Goal: Information Seeking & Learning: Learn about a topic

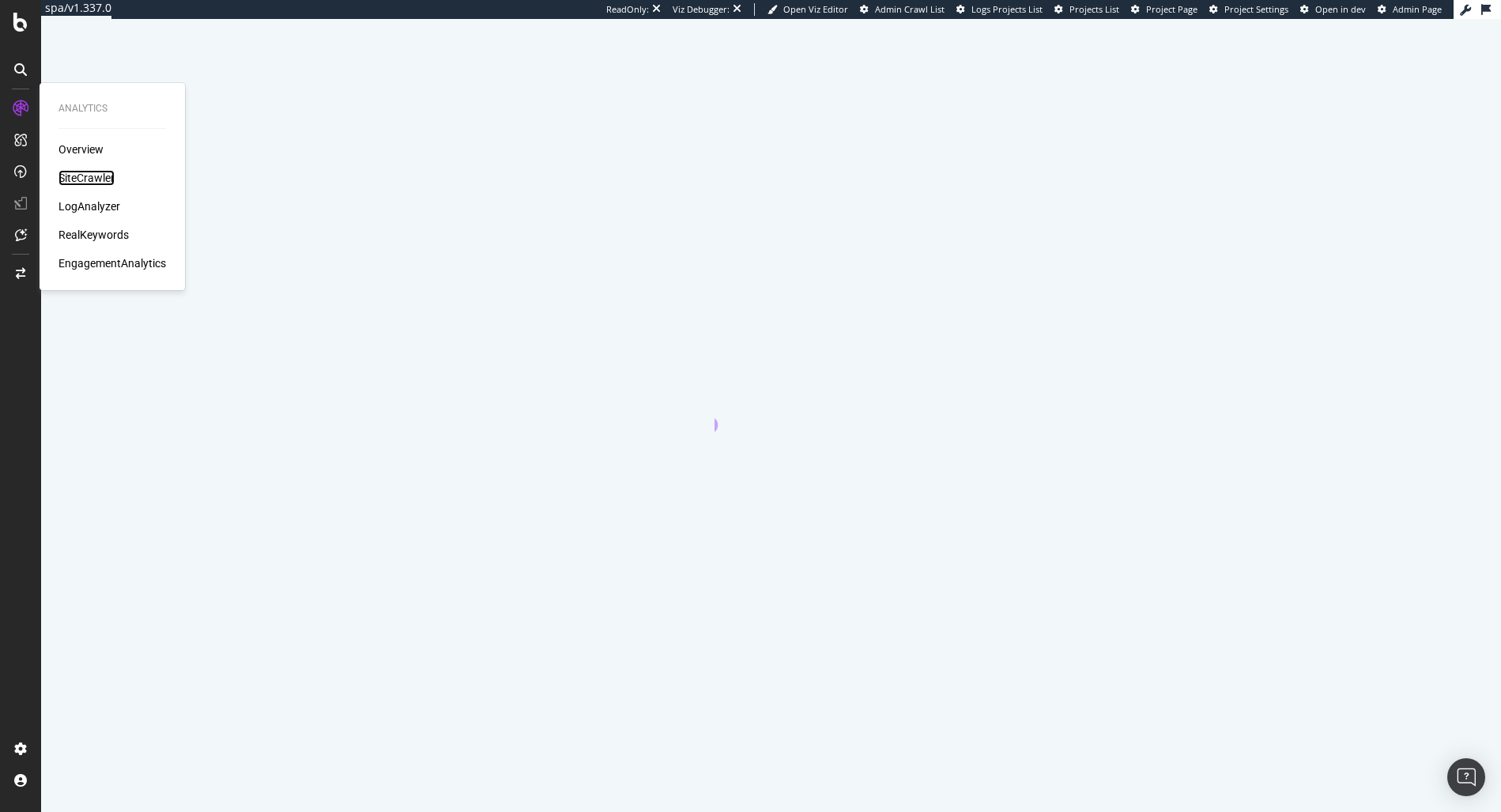
click at [73, 176] on div "SiteCrawler" at bounding box center [86, 177] width 56 height 16
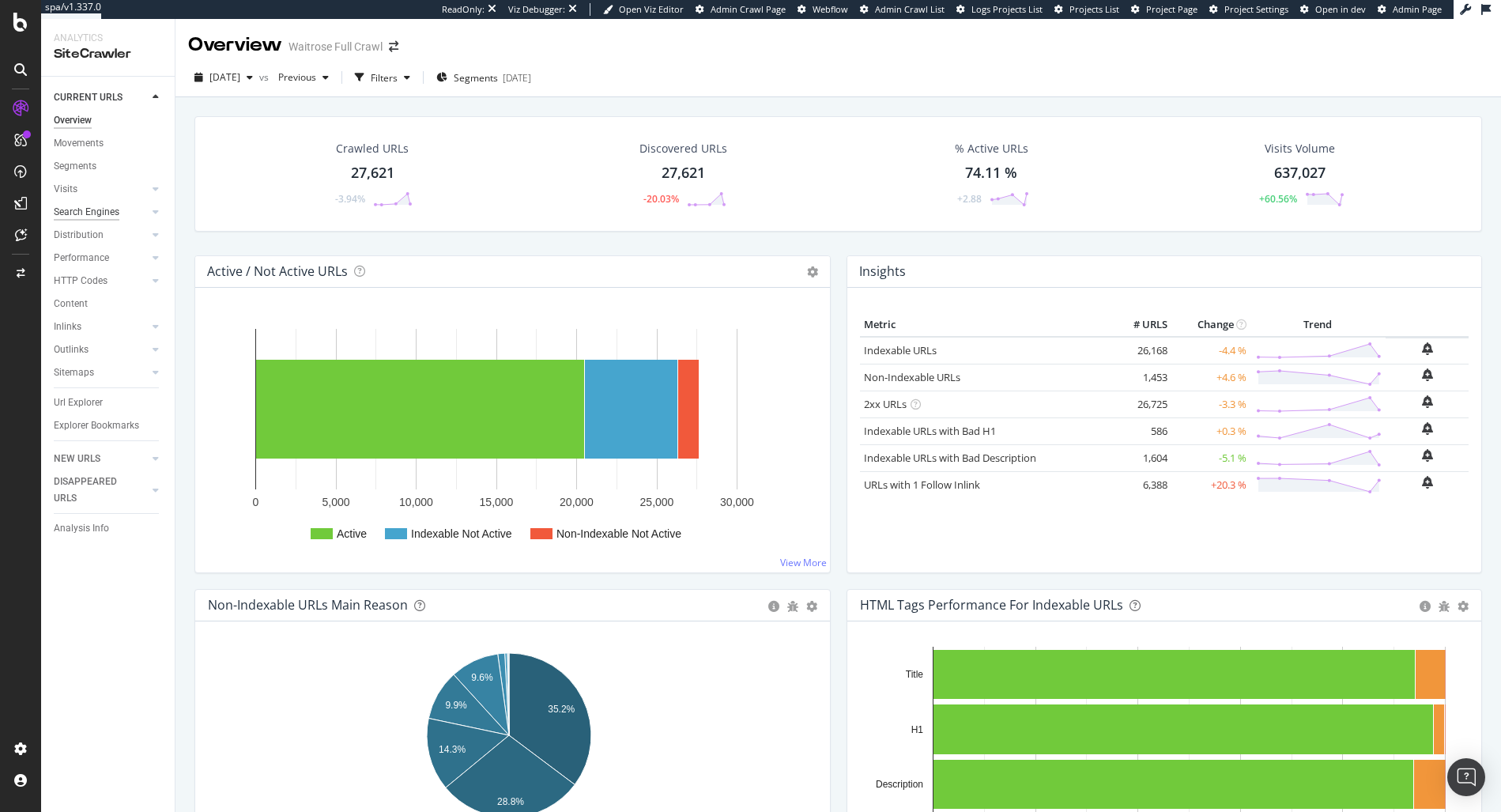
click at [108, 212] on div "Search Engines" at bounding box center [86, 212] width 65 height 17
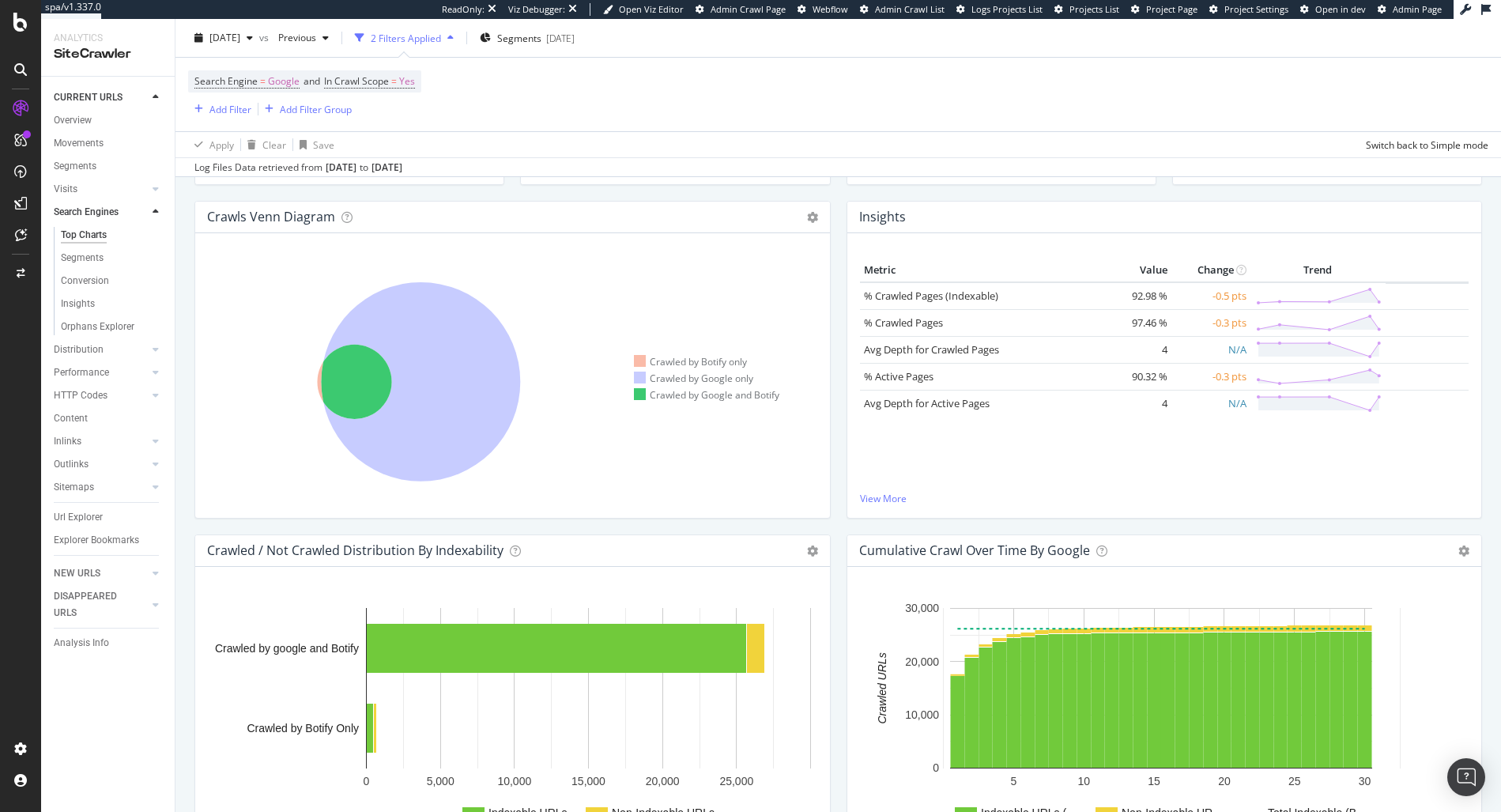
scroll to position [252, 0]
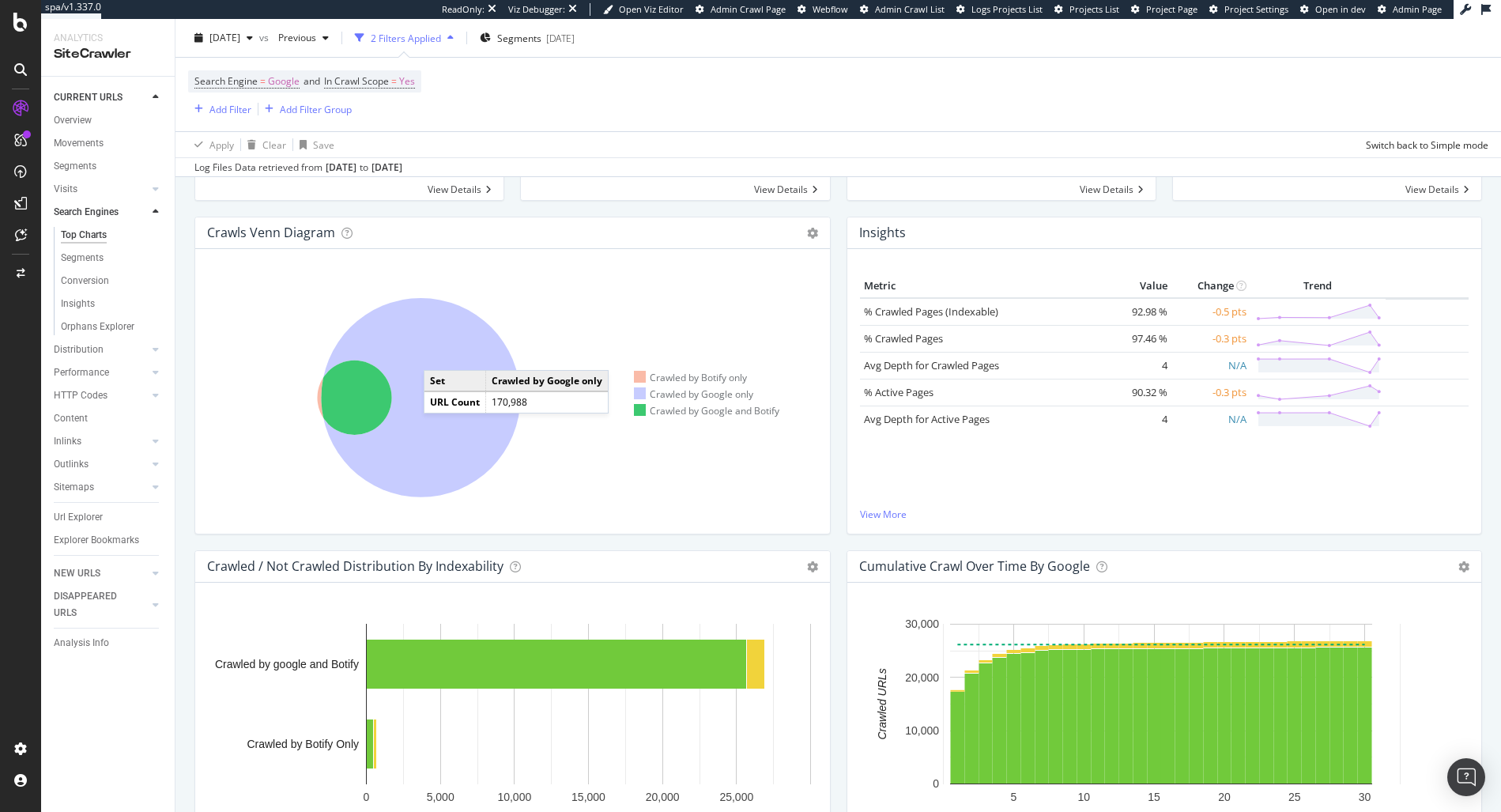
click at [439, 354] on icon at bounding box center [421, 397] width 199 height 199
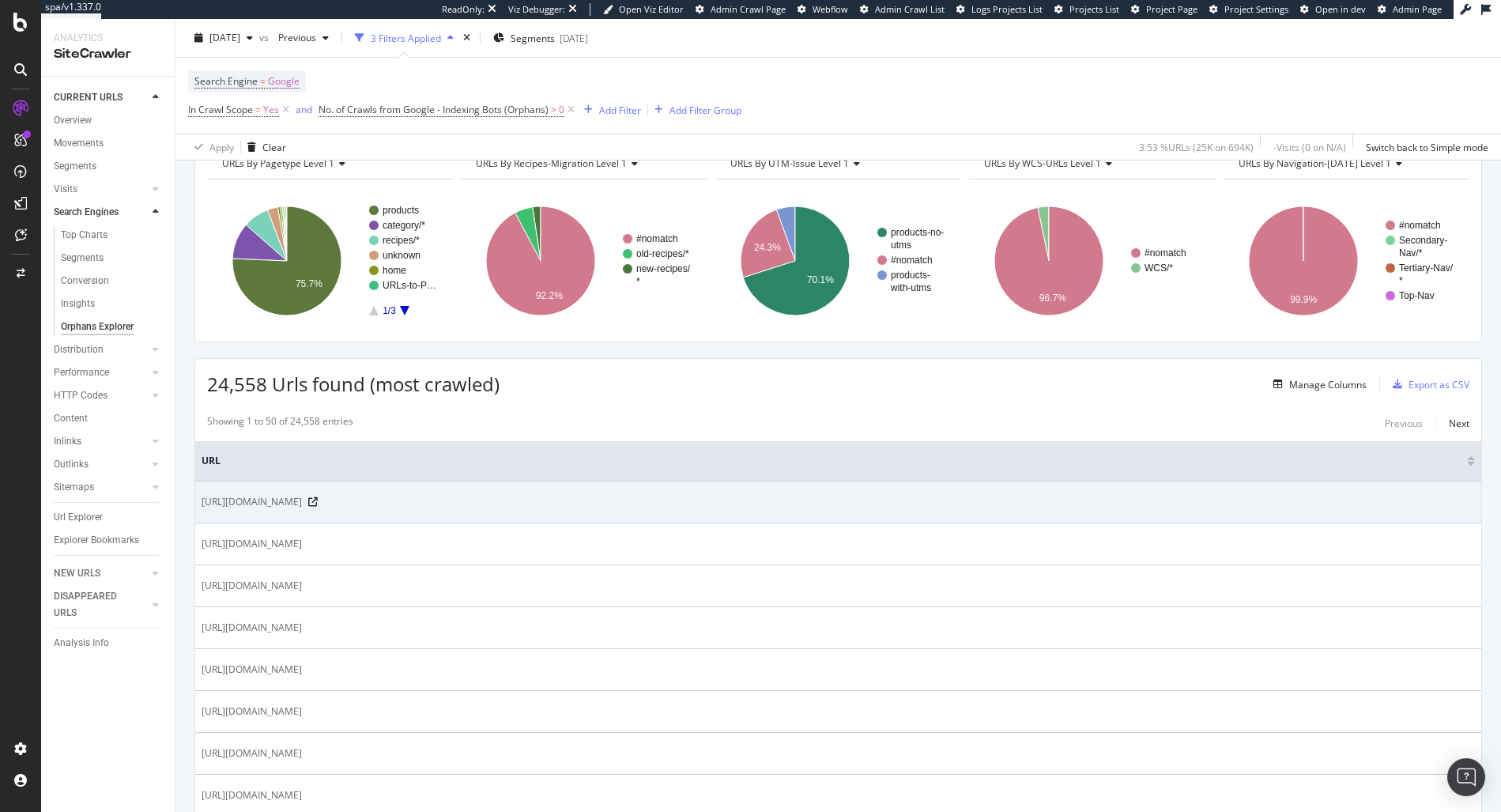
scroll to position [90, 0]
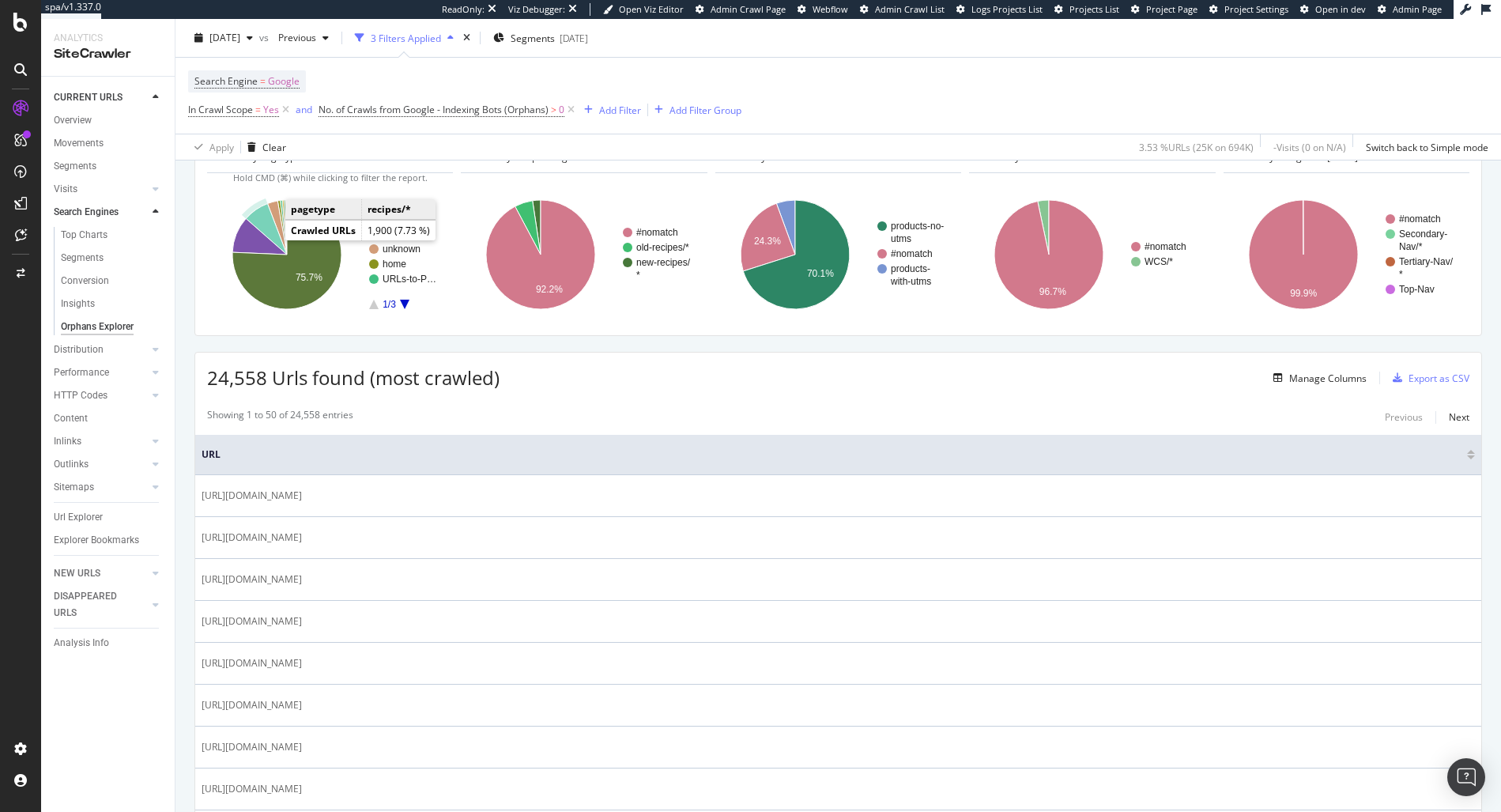
click at [271, 236] on icon "A chart." at bounding box center [266, 229] width 41 height 50
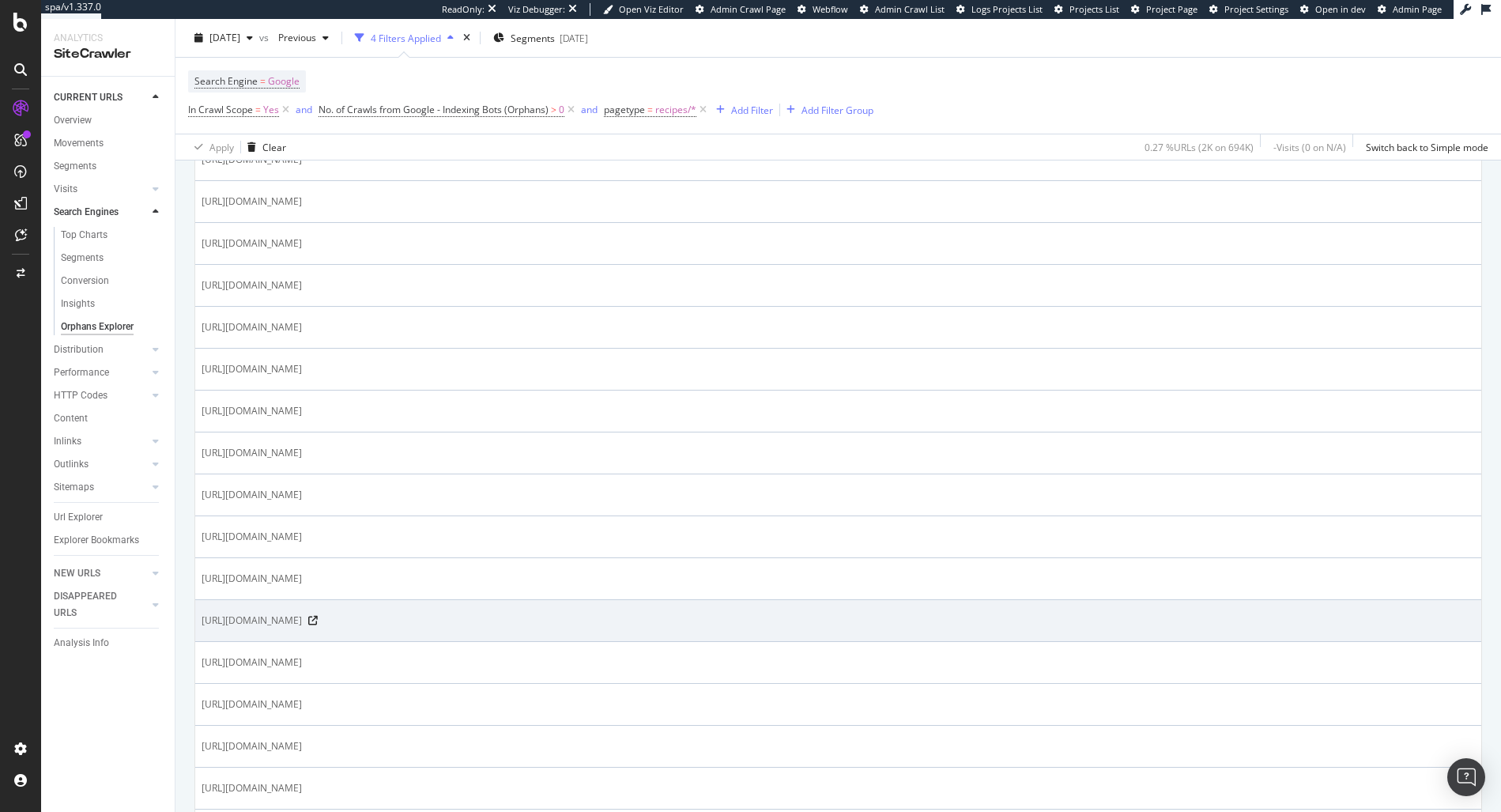
scroll to position [551, 0]
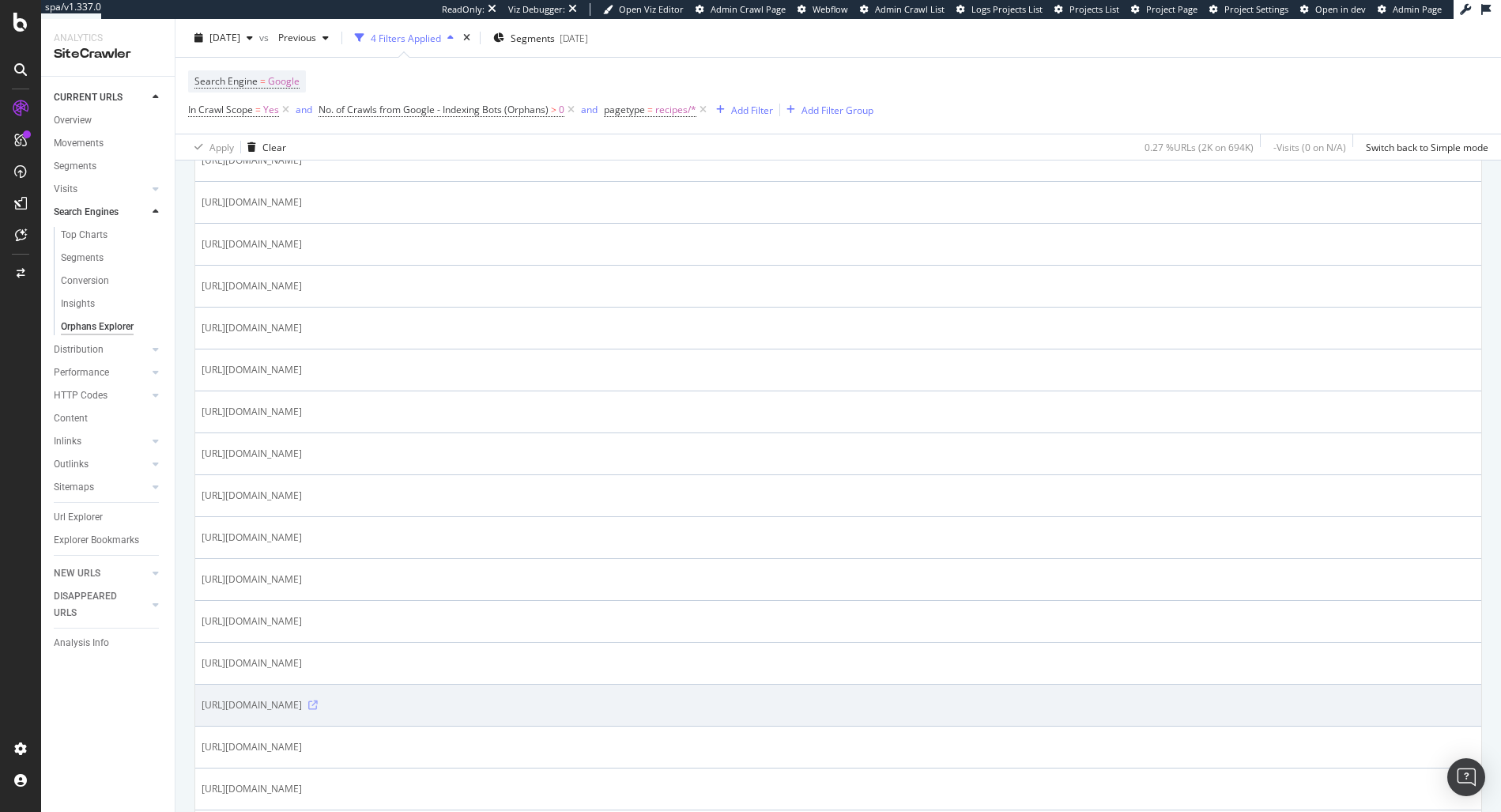
click at [318, 707] on icon at bounding box center [313, 704] width 9 height 9
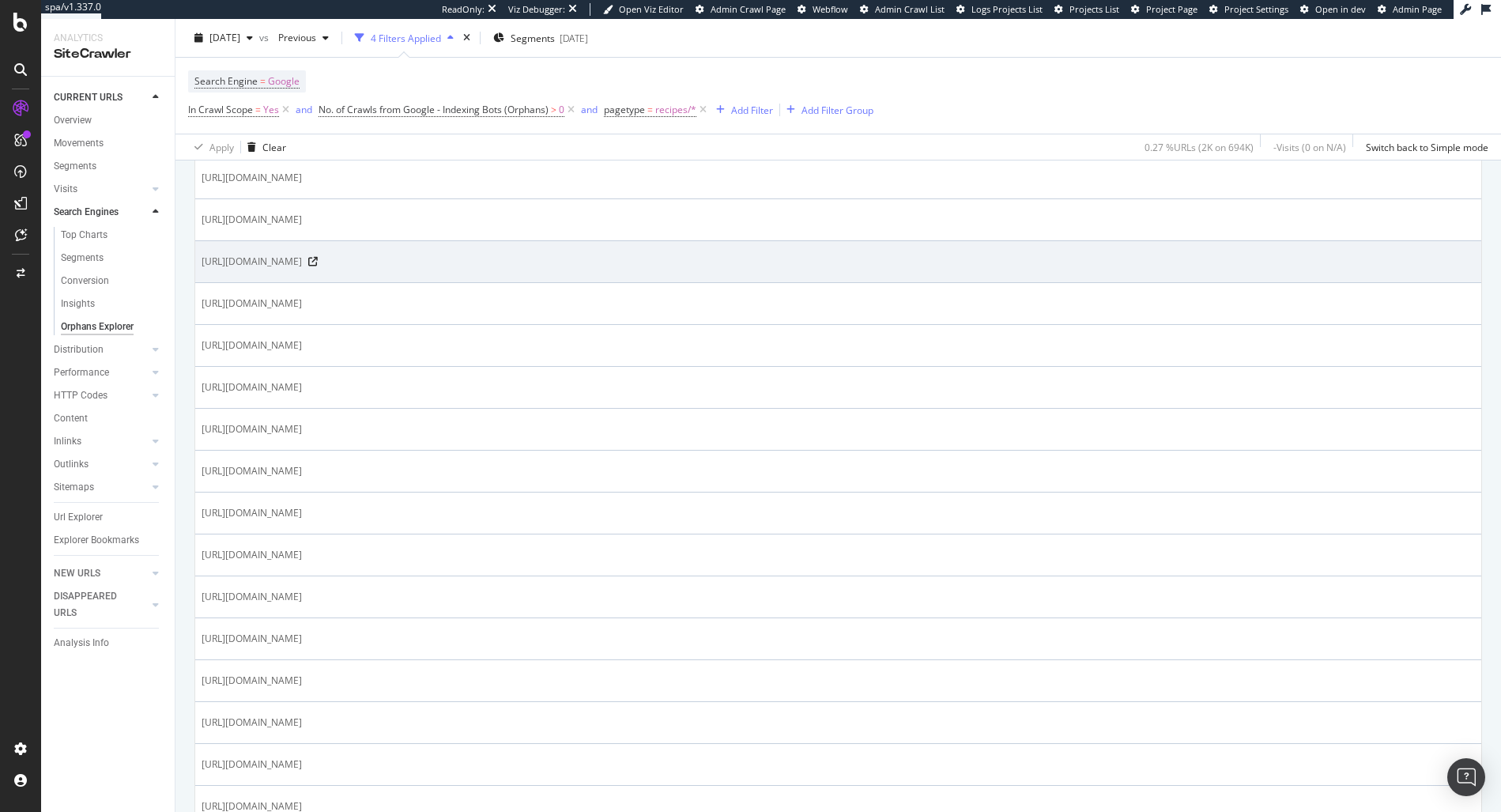
scroll to position [763, 0]
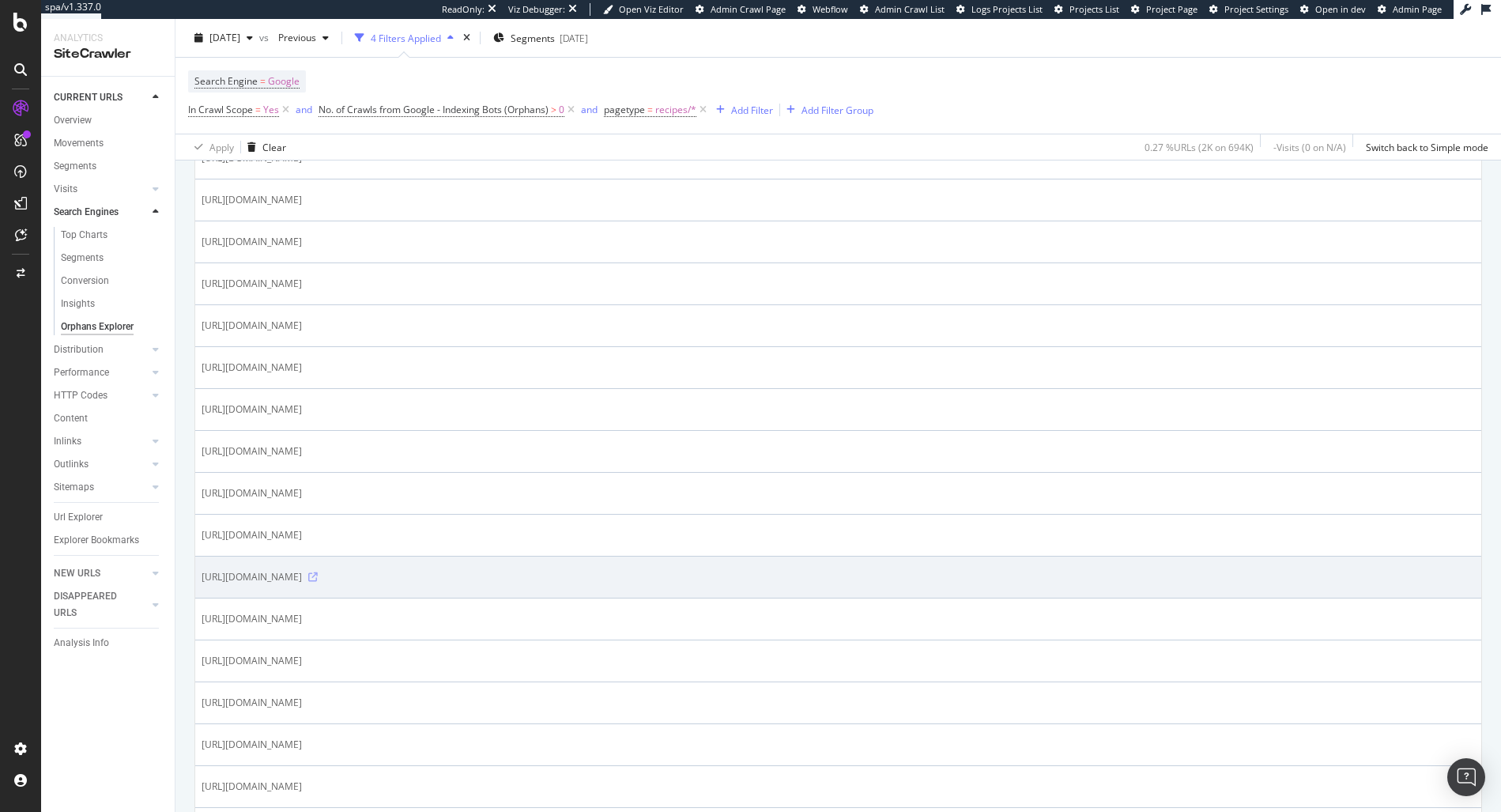
click at [318, 578] on icon at bounding box center [313, 576] width 9 height 9
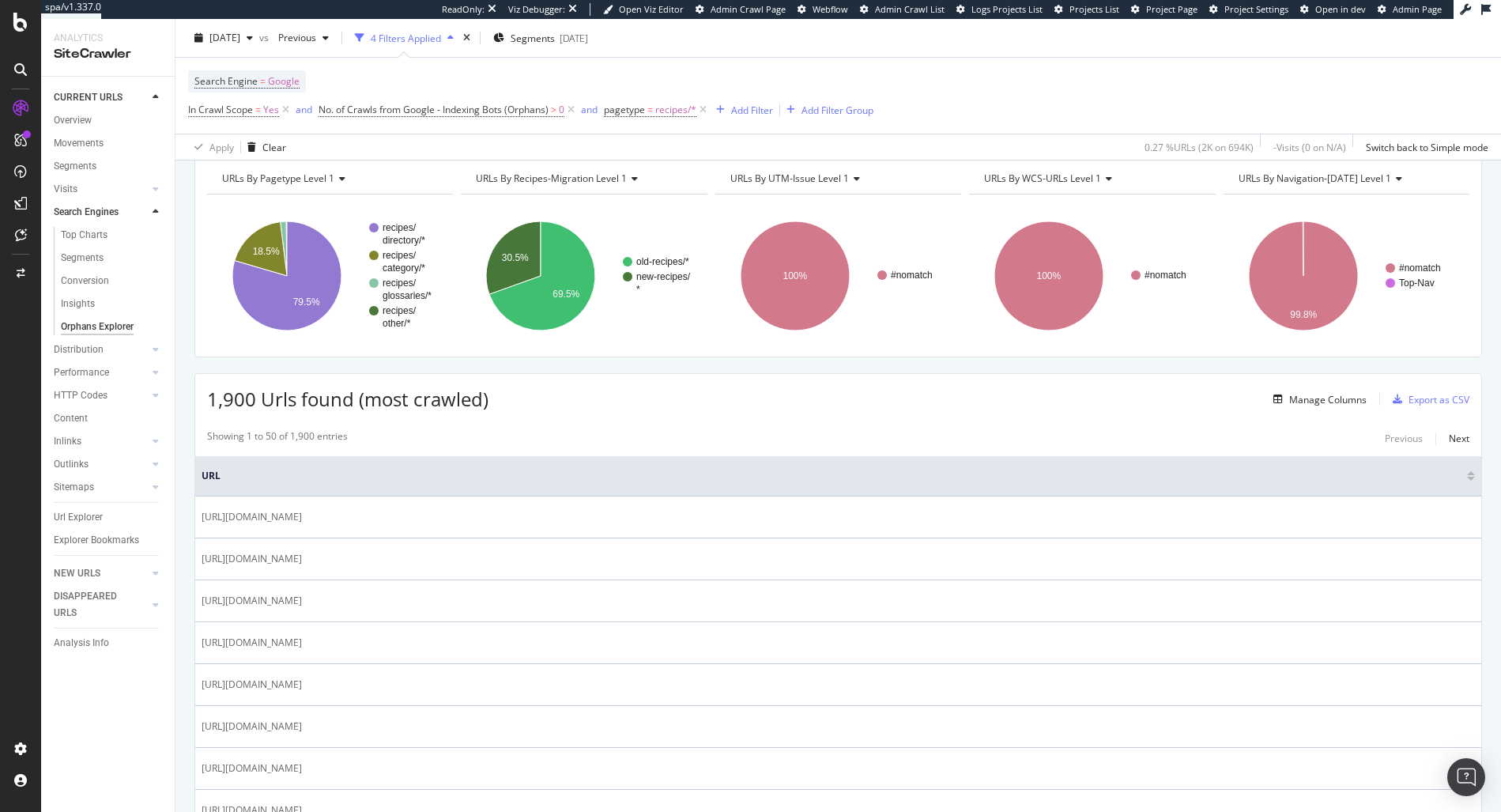
scroll to position [54, 0]
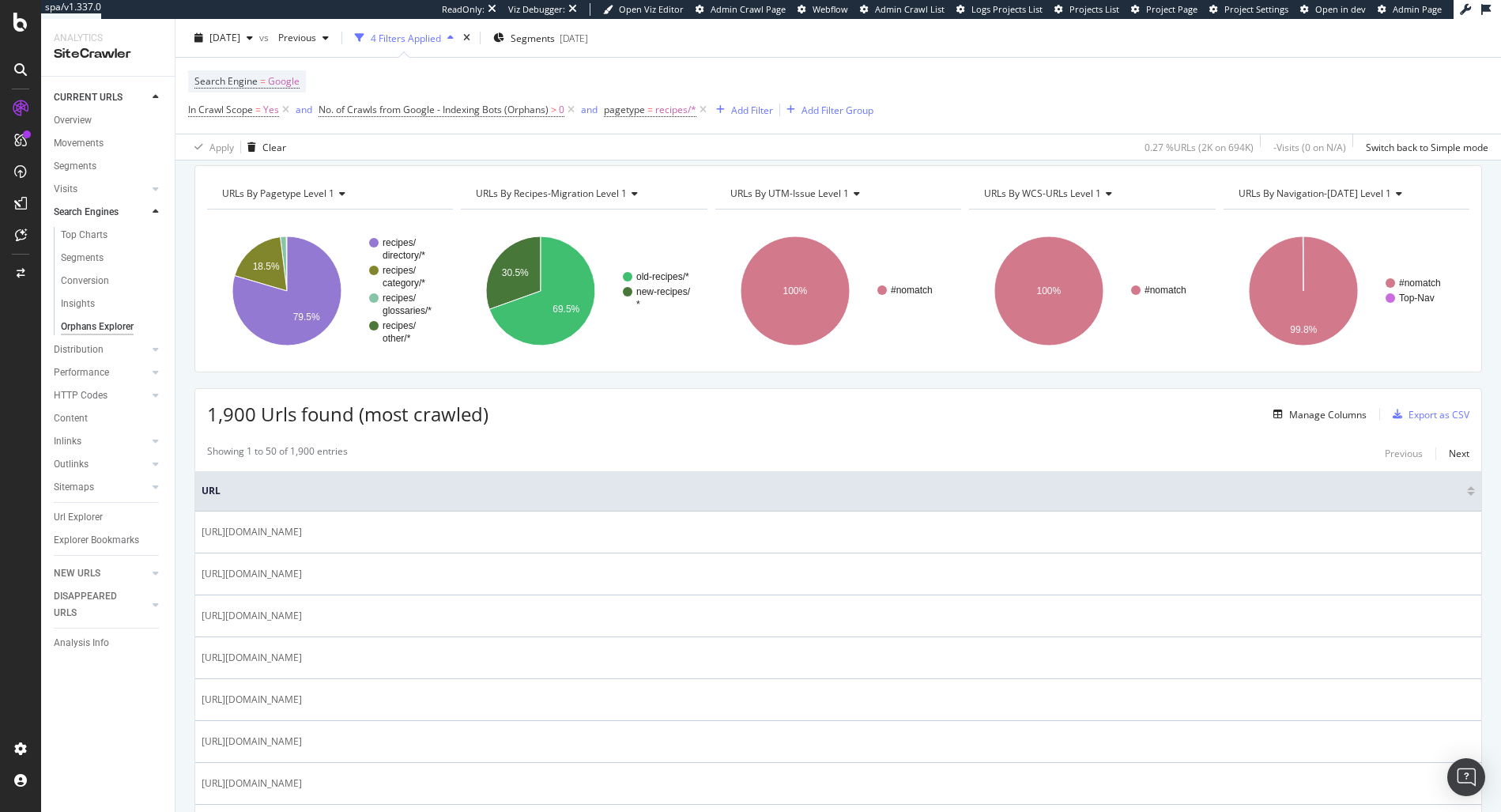
click at [1292, 424] on div "Manage Columns Export as CSV" at bounding box center [1368, 414] width 202 height 27
click at [1299, 413] on div "Manage Columns" at bounding box center [1327, 415] width 78 height 13
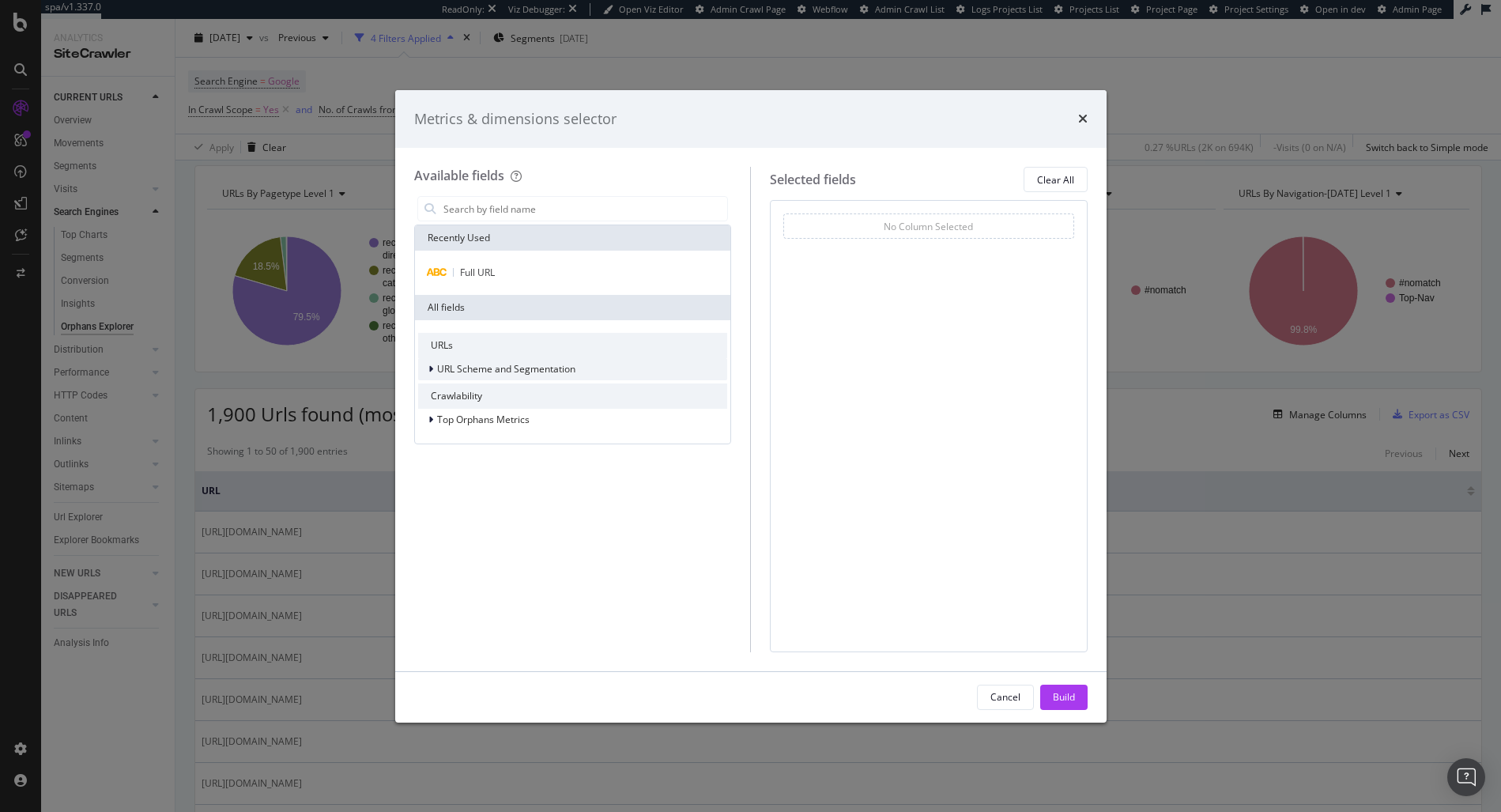
click at [435, 370] on div "modal" at bounding box center [431, 369] width 9 height 16
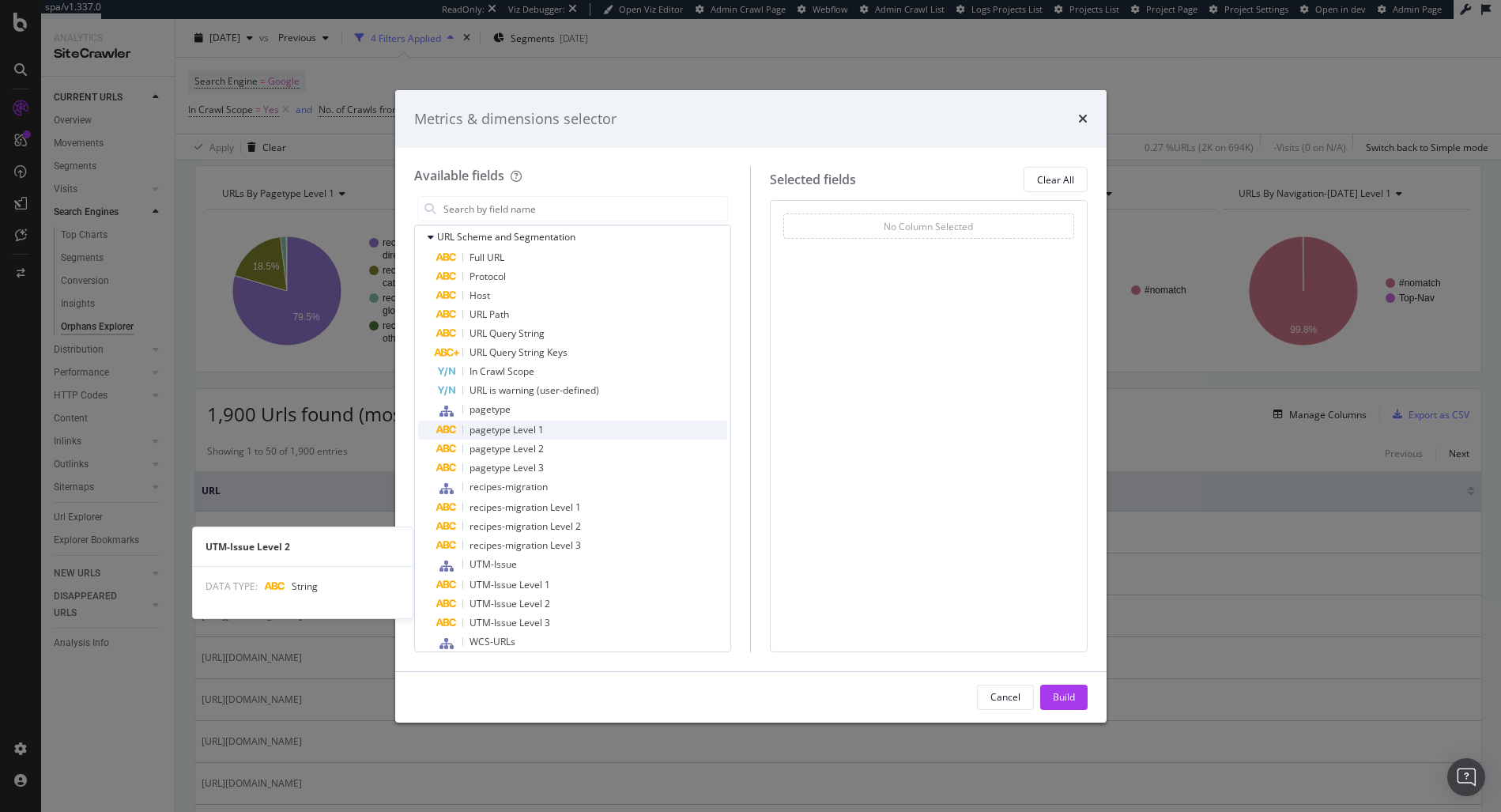
scroll to position [0, 0]
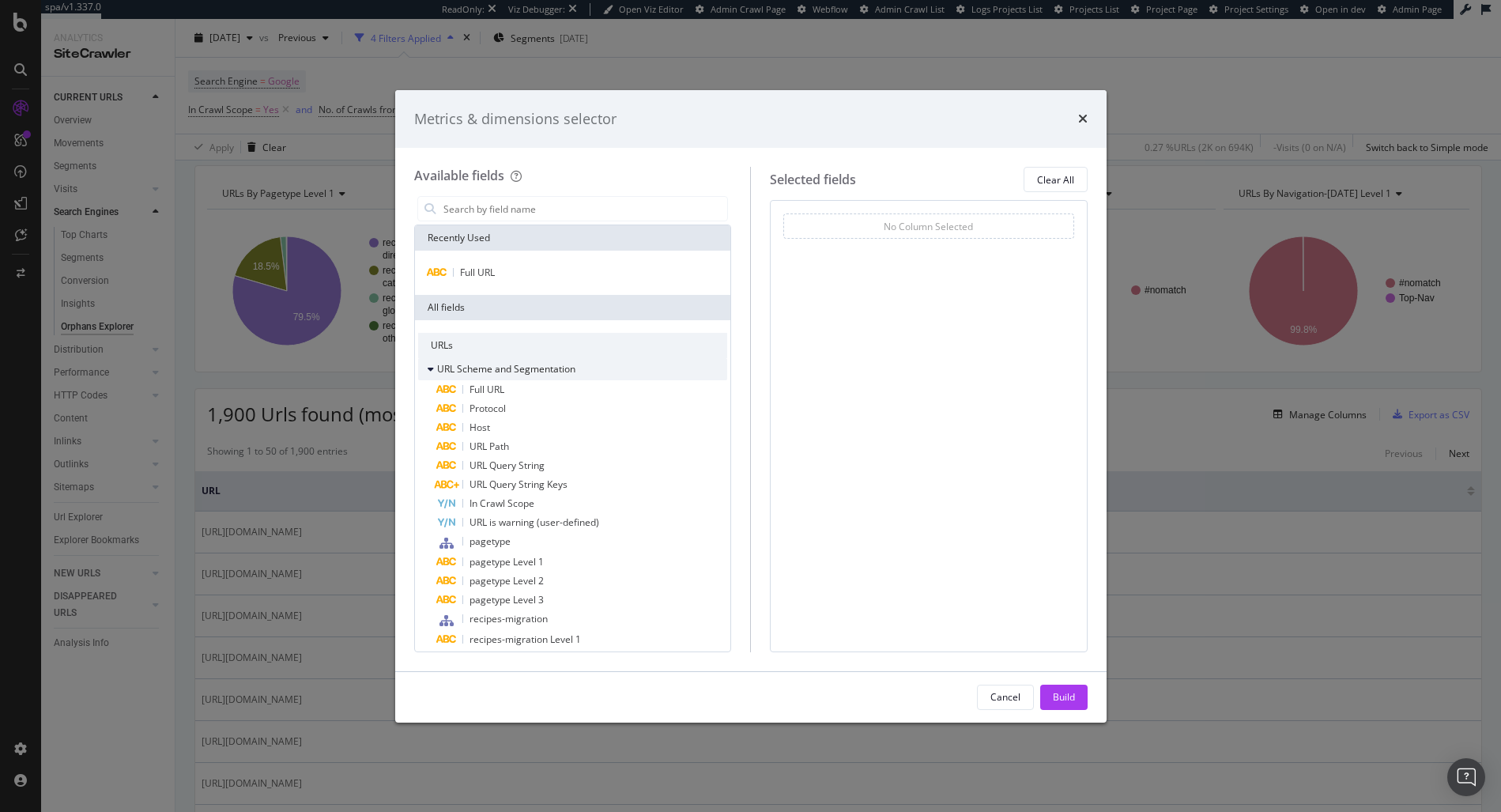
click at [427, 369] on icon "modal" at bounding box center [431, 369] width 7 height 9
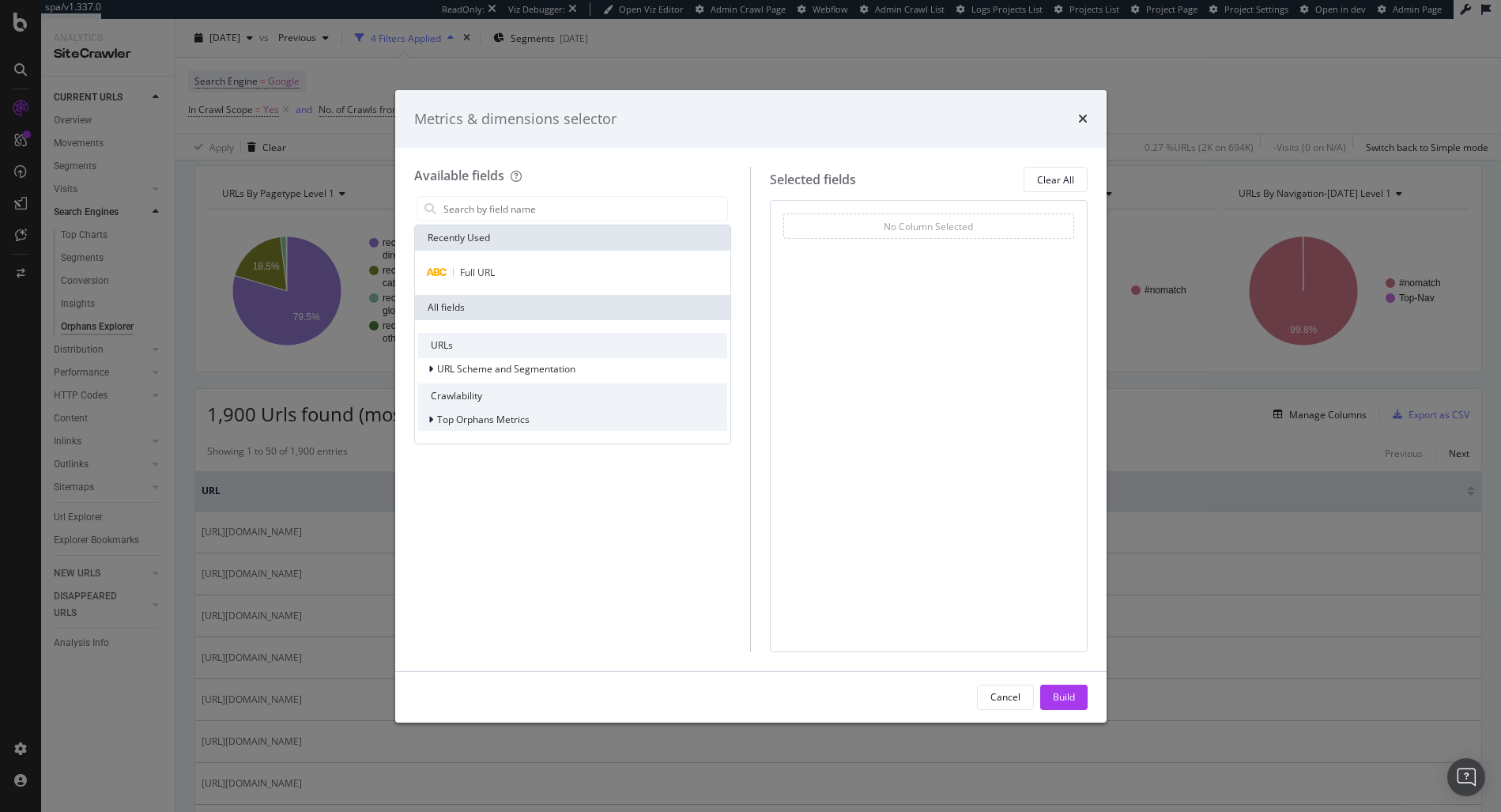
click at [425, 419] on div "Top Orphans Metrics" at bounding box center [473, 419] width 111 height 16
click at [440, 437] on icon "modal" at bounding box center [441, 442] width 5 height 9
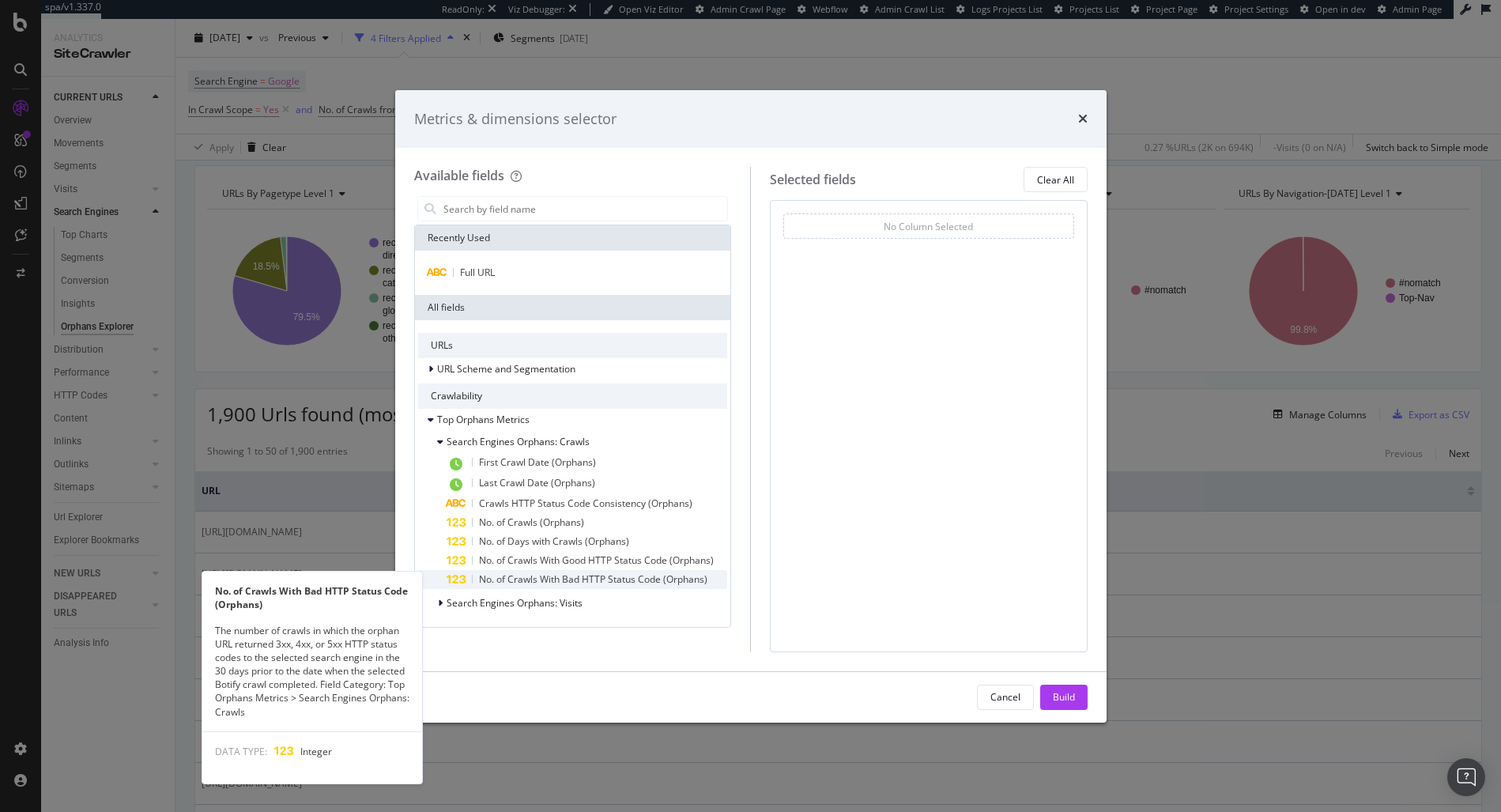
click at [642, 579] on span "No. of Crawls With Bad HTTP Status Code (Orphans)" at bounding box center [593, 579] width 228 height 13
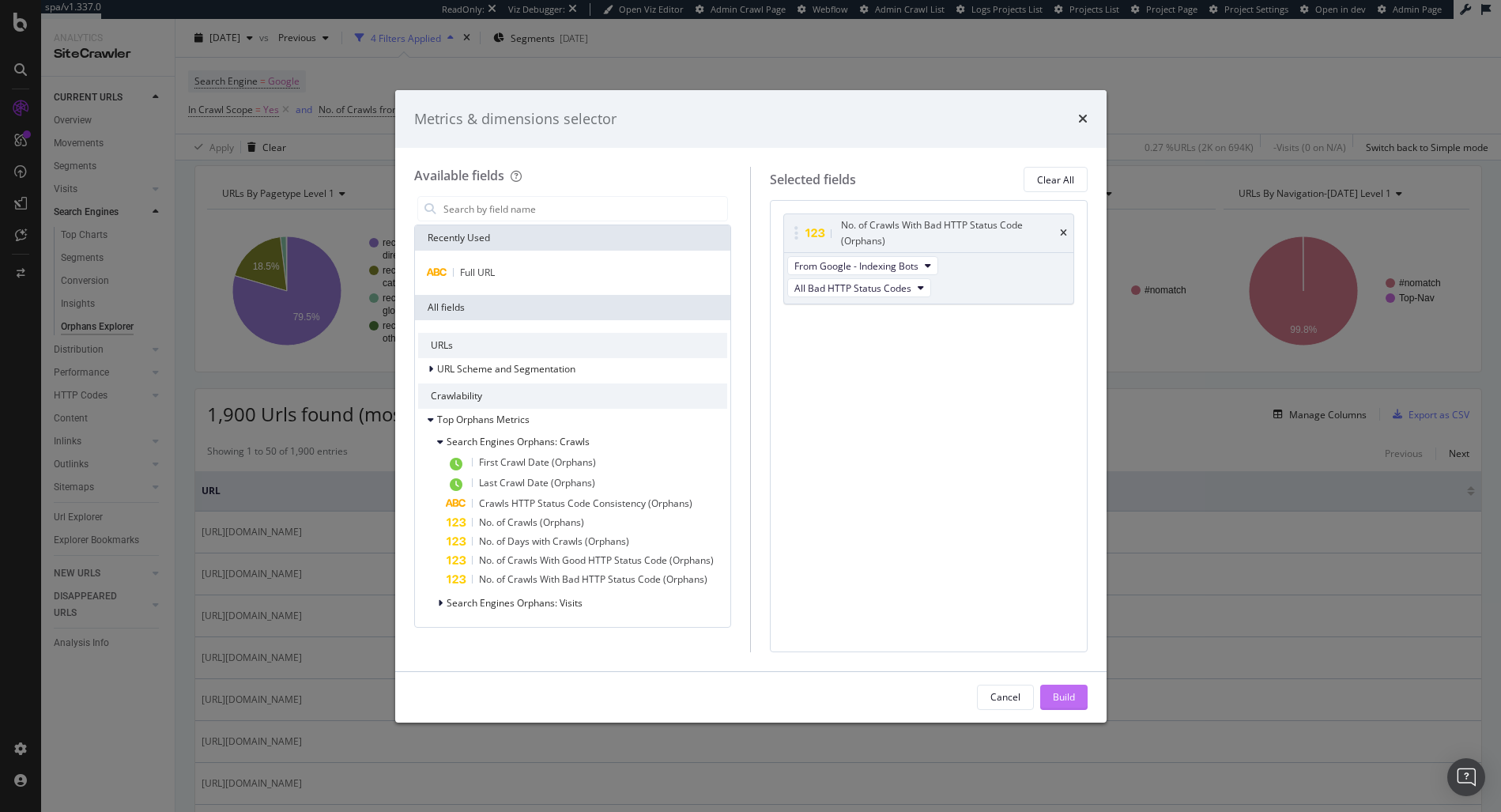
click at [1049, 693] on button "Build" at bounding box center [1064, 697] width 48 height 25
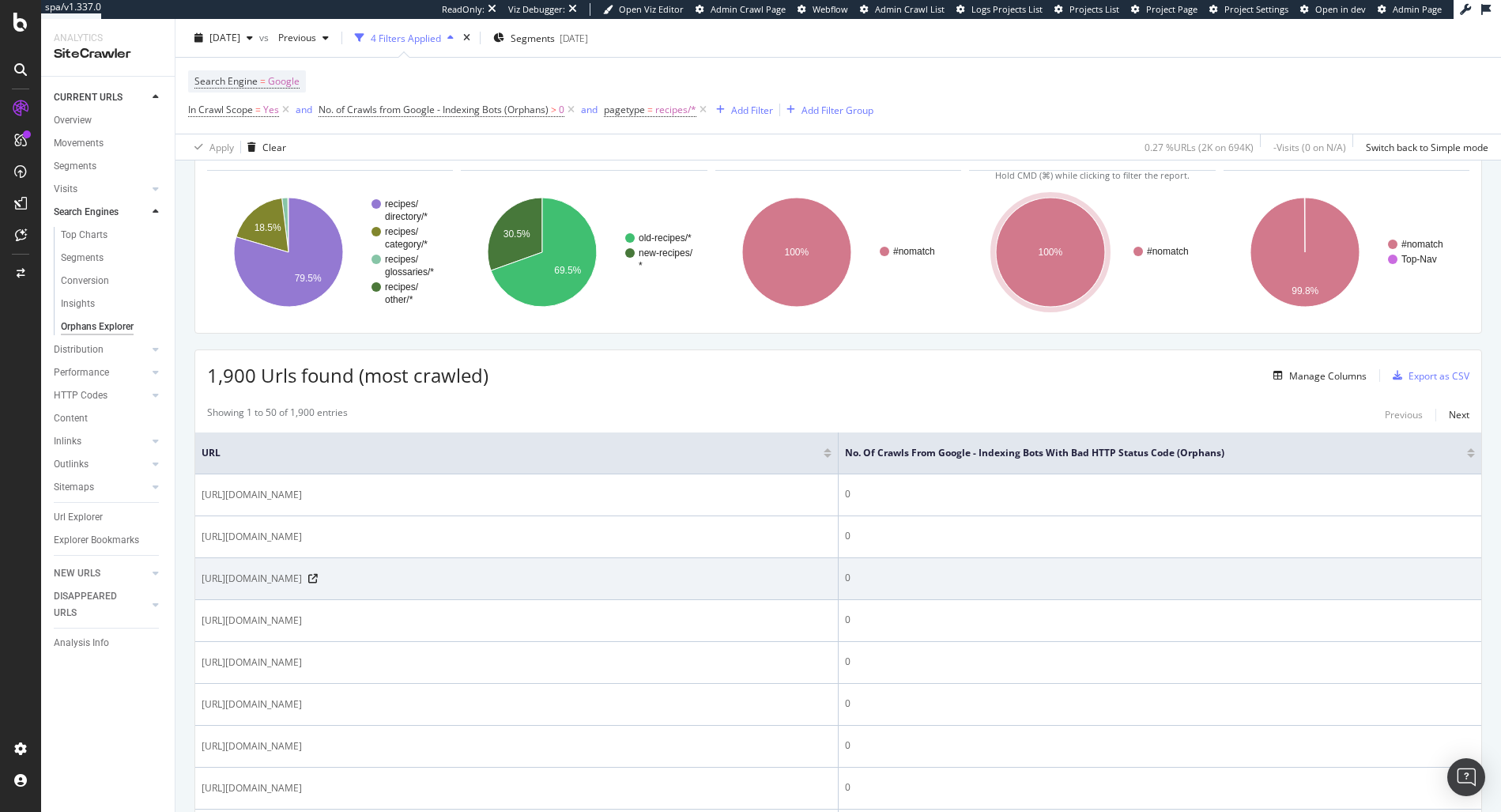
scroll to position [92, 0]
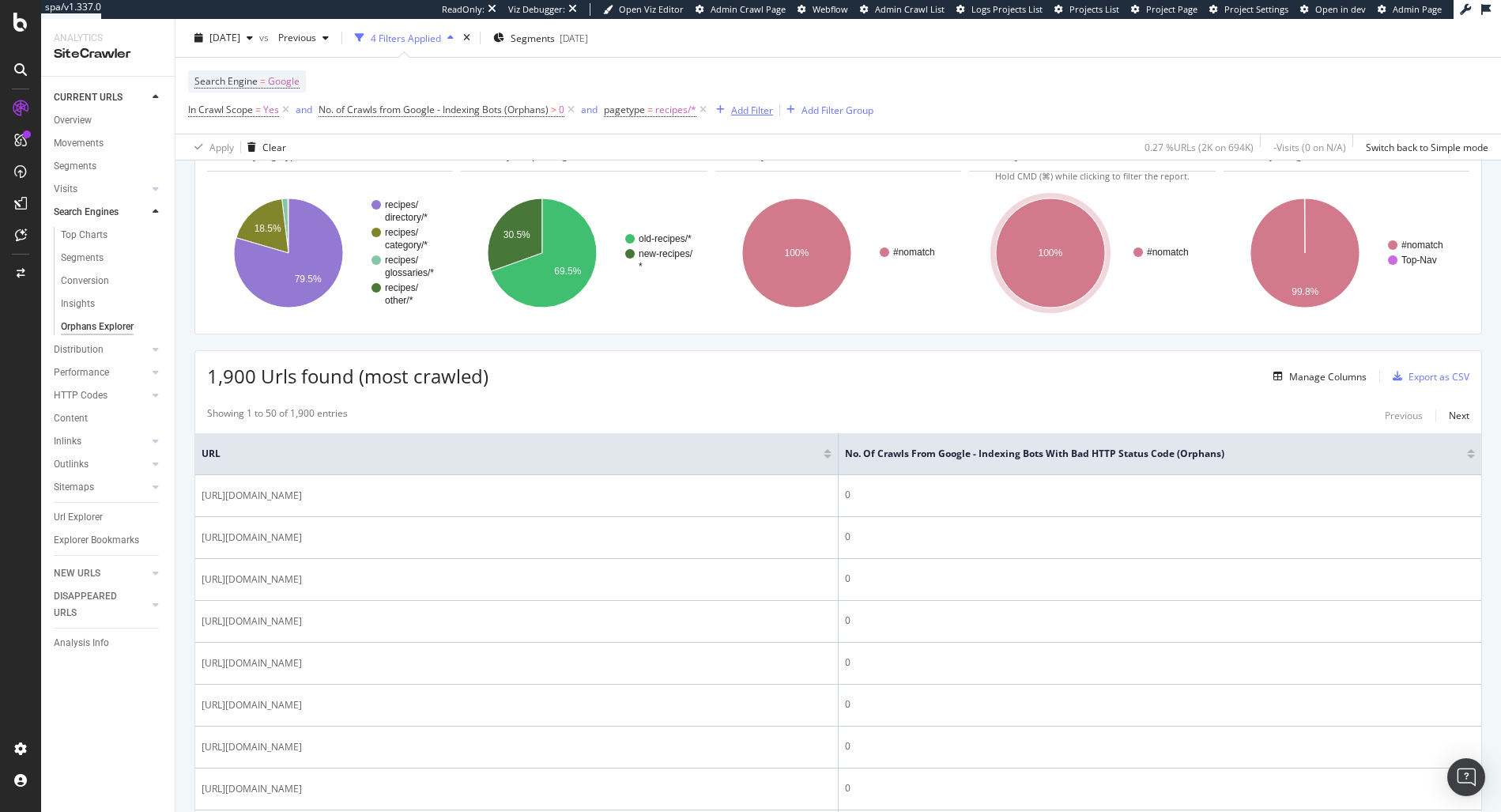
click at [754, 119] on button "Add Filter" at bounding box center [742, 110] width 64 height 19
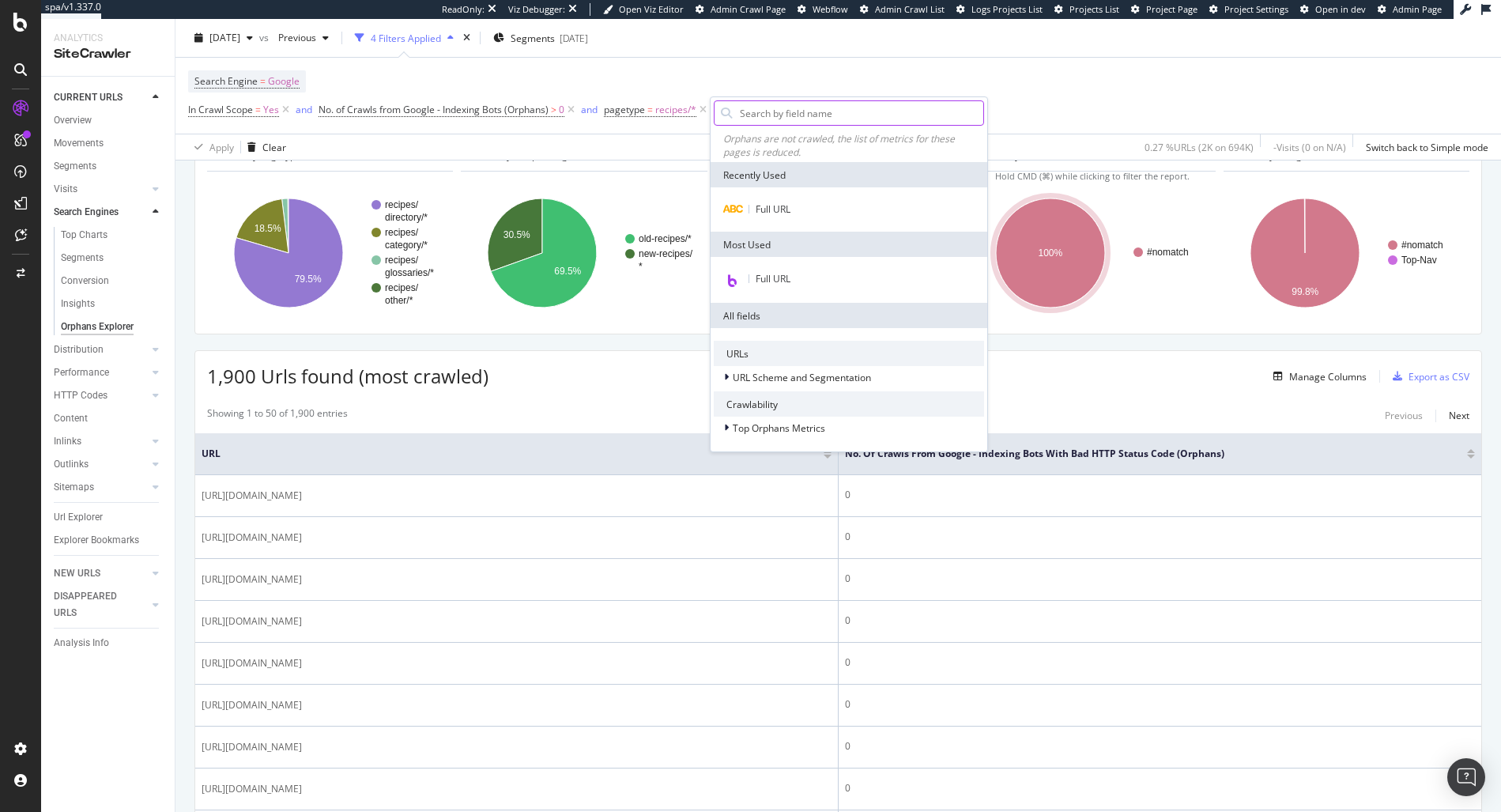
click at [753, 108] on input "text" at bounding box center [860, 113] width 245 height 23
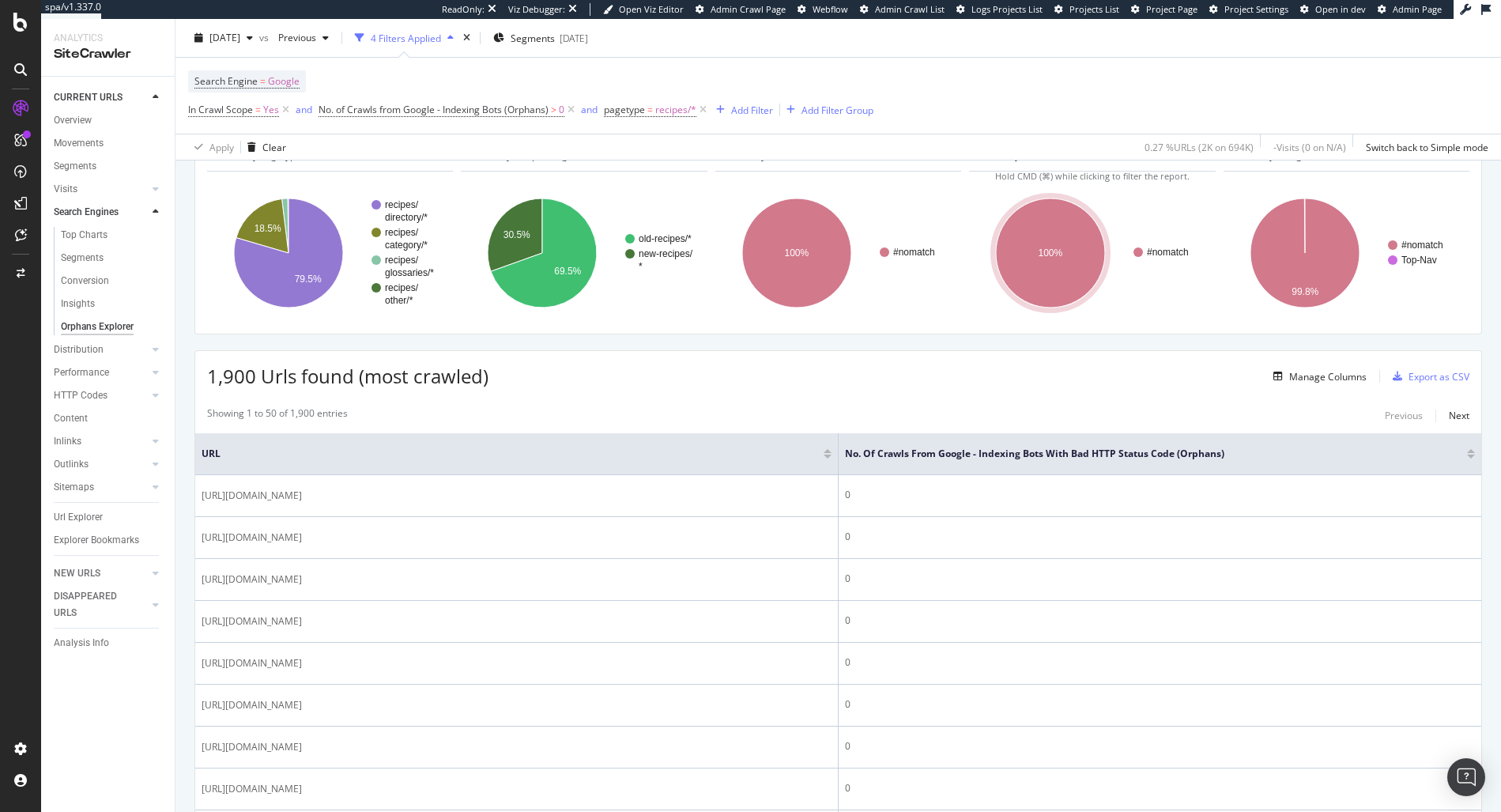
click at [824, 47] on div "[DATE] vs Previous 4 Filters Applied Segments [DATE]" at bounding box center [838, 41] width 1325 height 32
click at [755, 103] on div "Add Filter" at bounding box center [752, 110] width 42 height 13
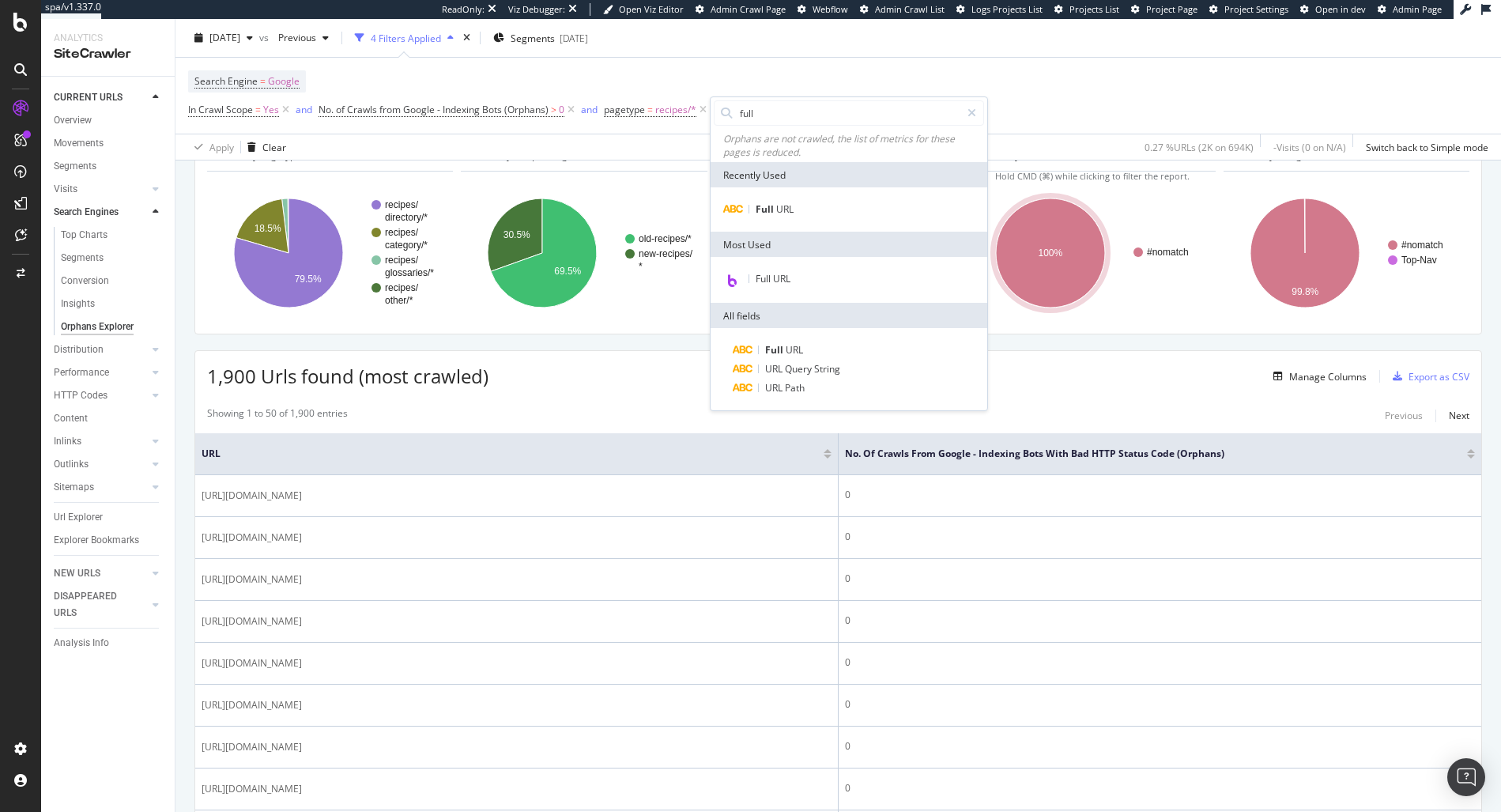
type input "full"
click at [762, 227] on div "Full URL" at bounding box center [849, 209] width 277 height 44
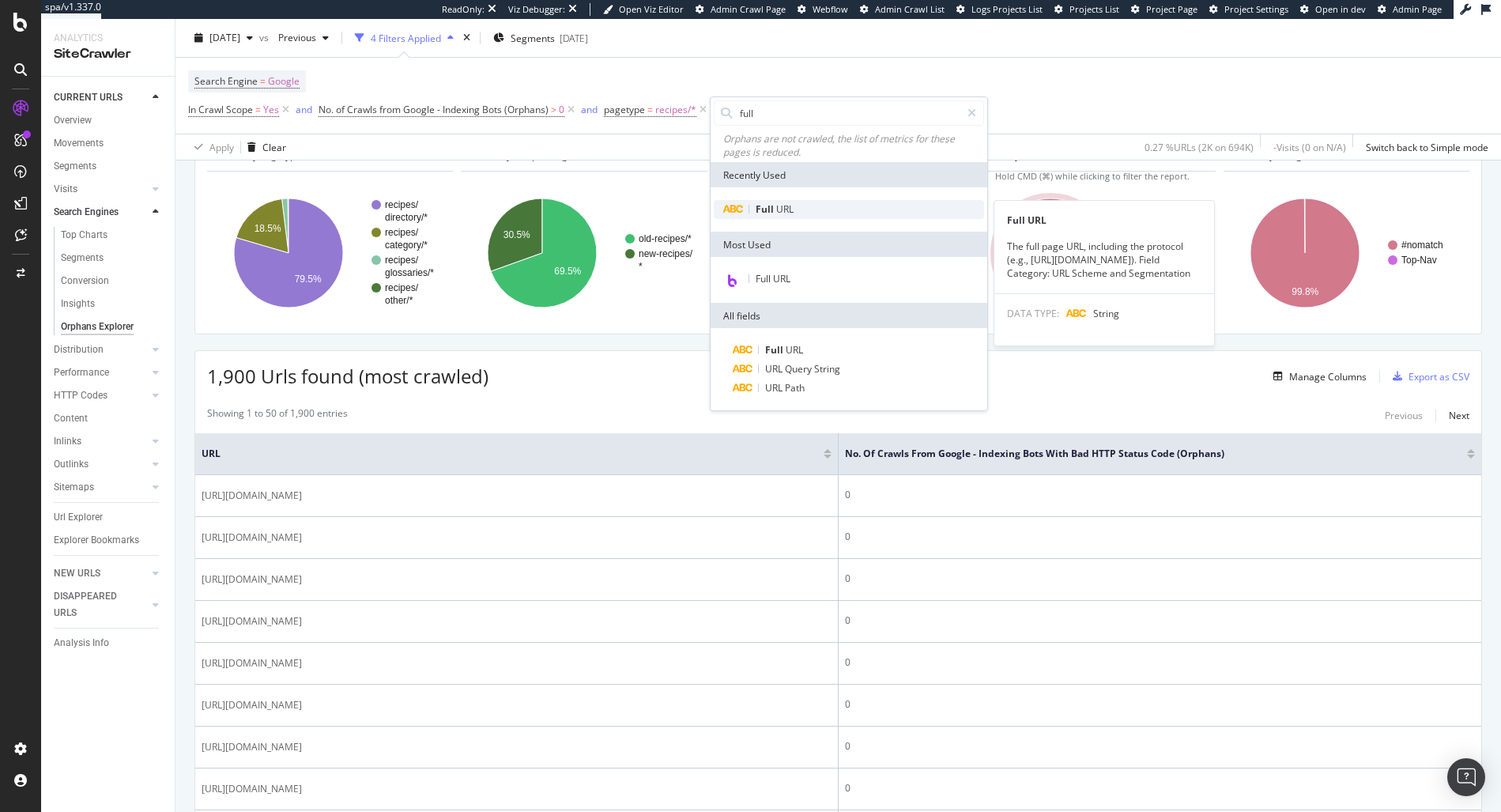
click at [772, 212] on span "Full" at bounding box center [765, 209] width 21 height 13
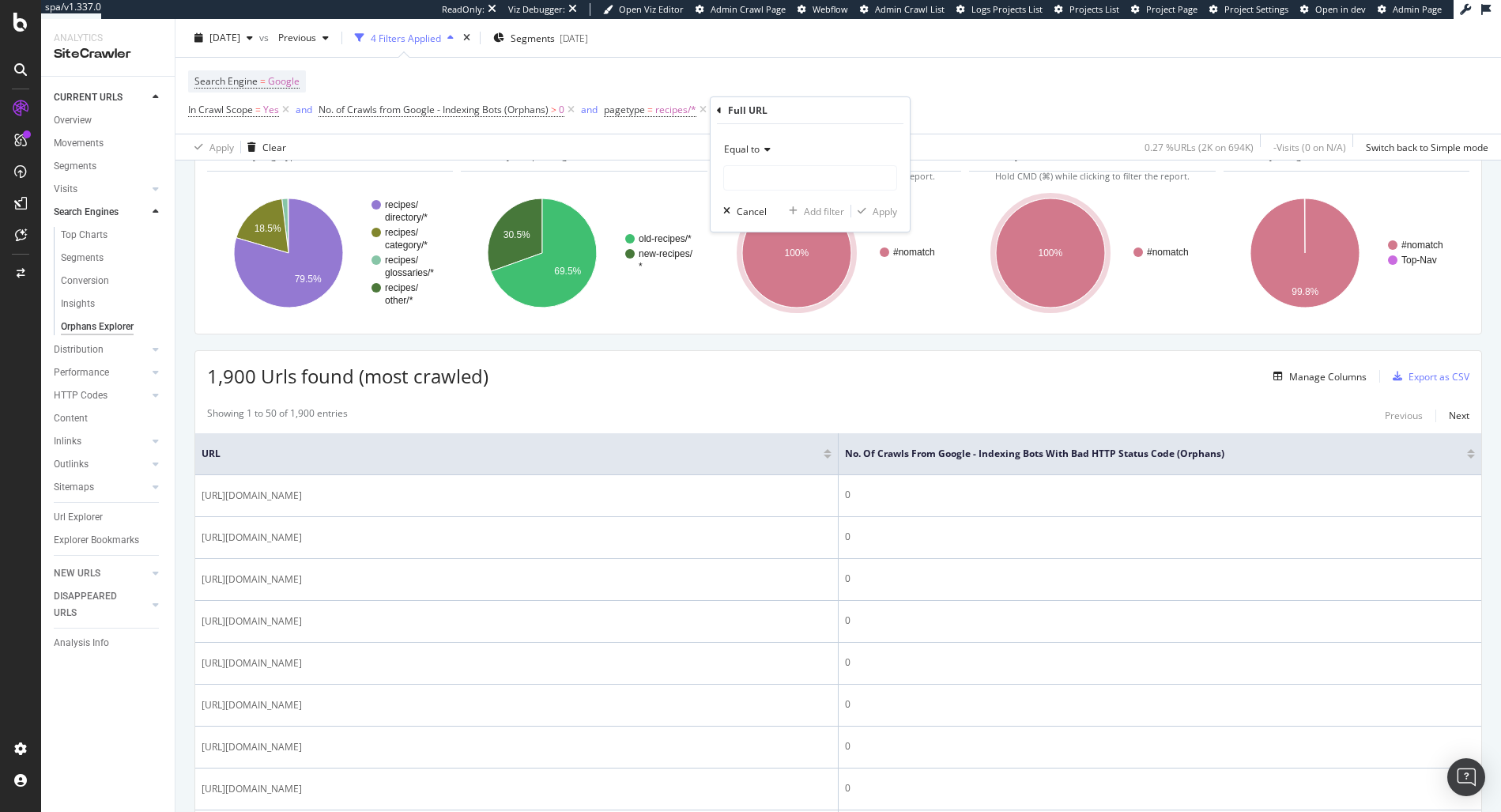
click at [755, 161] on div "Equal to" at bounding box center [810, 149] width 174 height 25
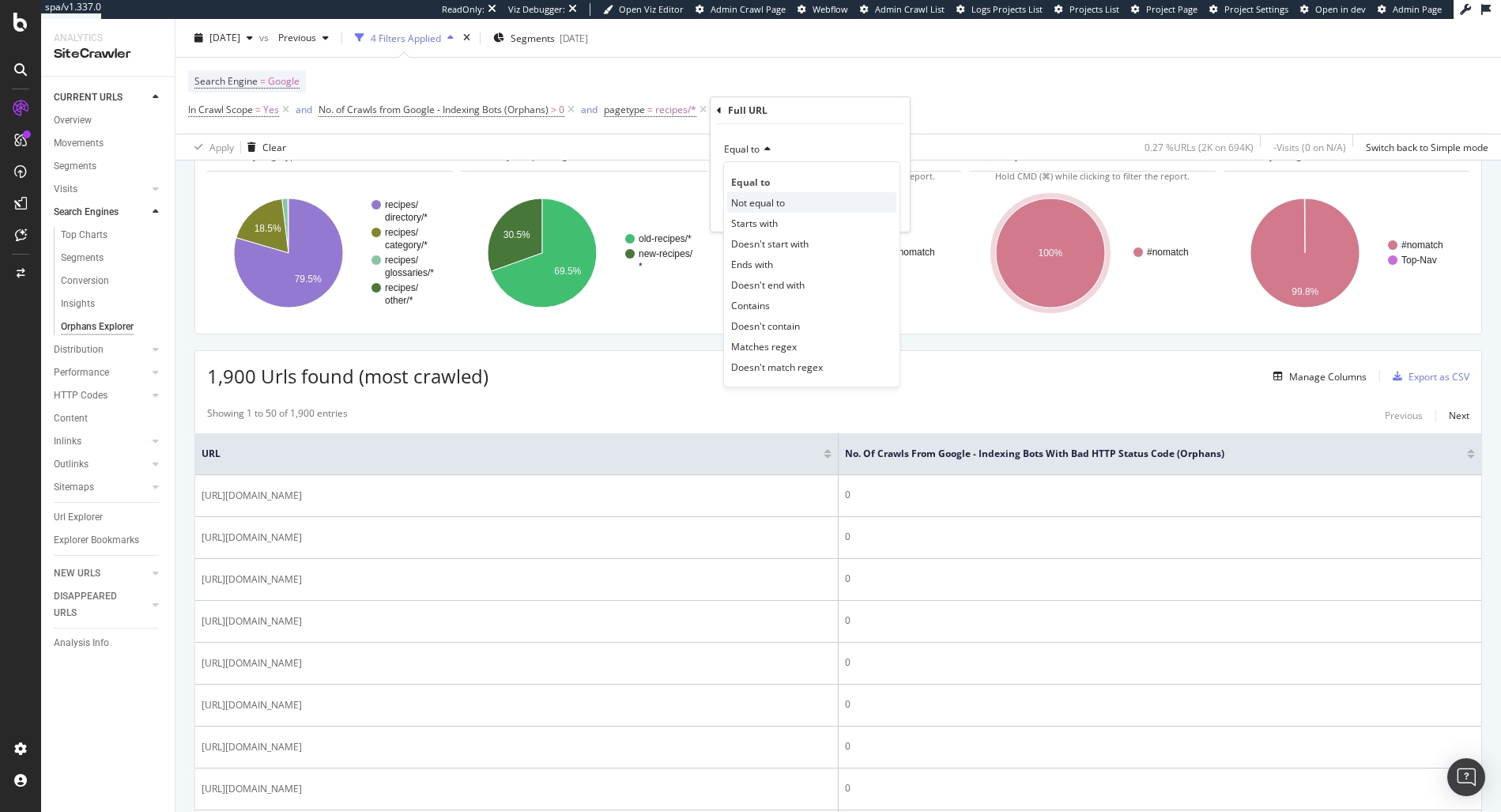
click at [773, 201] on span "Not equal to" at bounding box center [758, 202] width 54 height 13
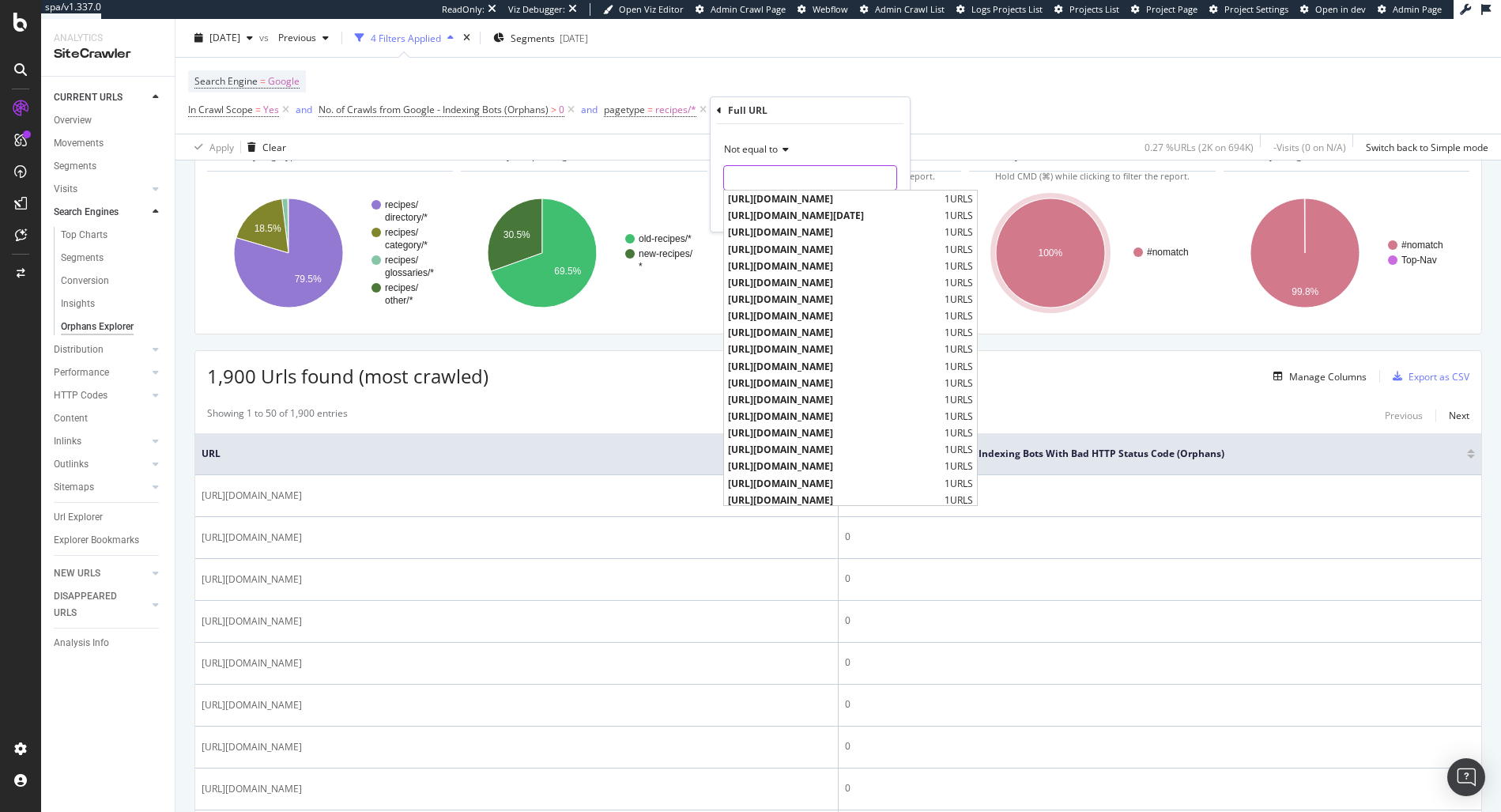
click at [758, 178] on input "text" at bounding box center [810, 178] width 172 height 25
click at [759, 143] on span "Not equal to" at bounding box center [751, 149] width 54 height 13
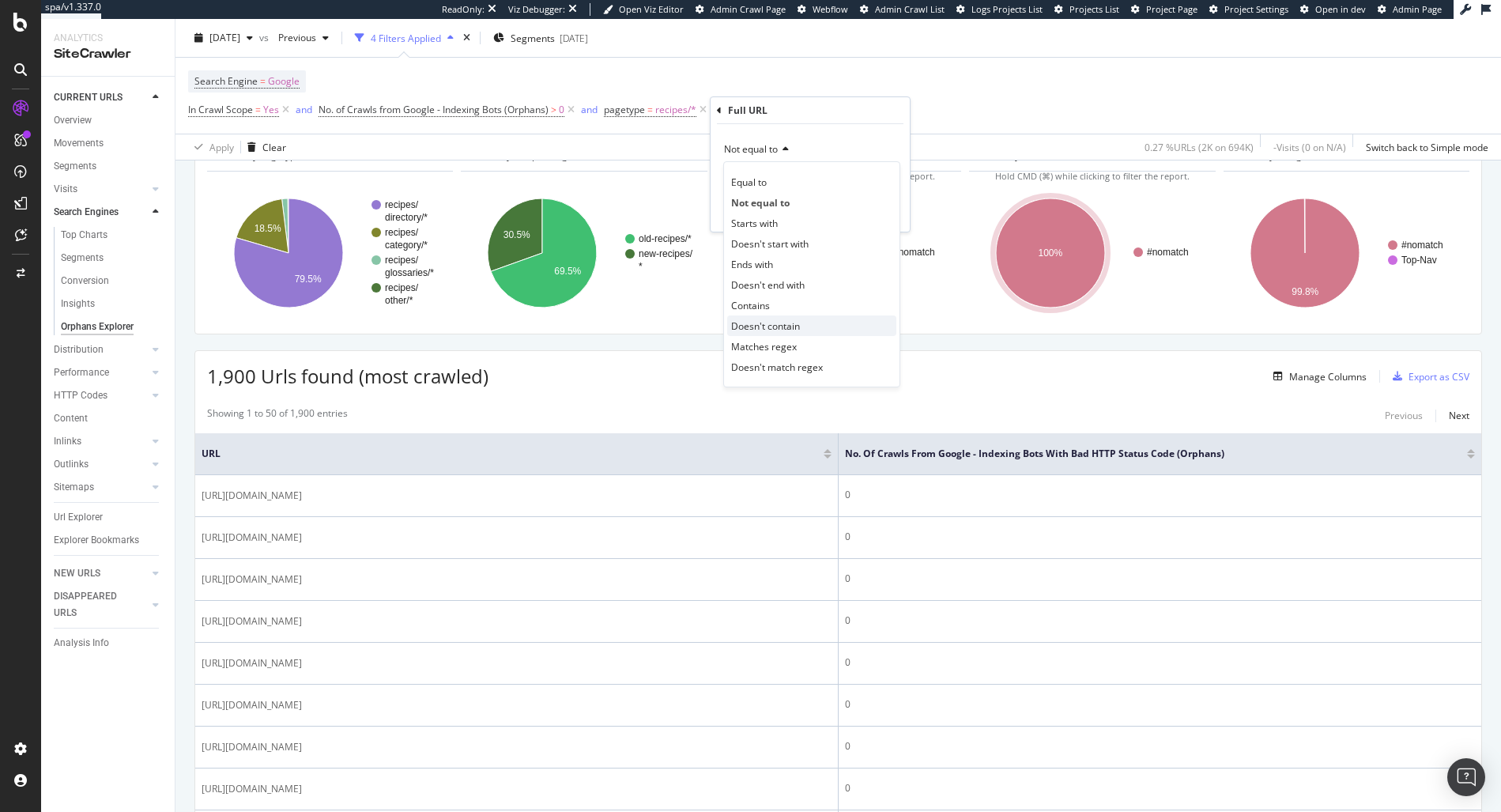
click at [773, 328] on span "Doesn't contain" at bounding box center [765, 326] width 69 height 13
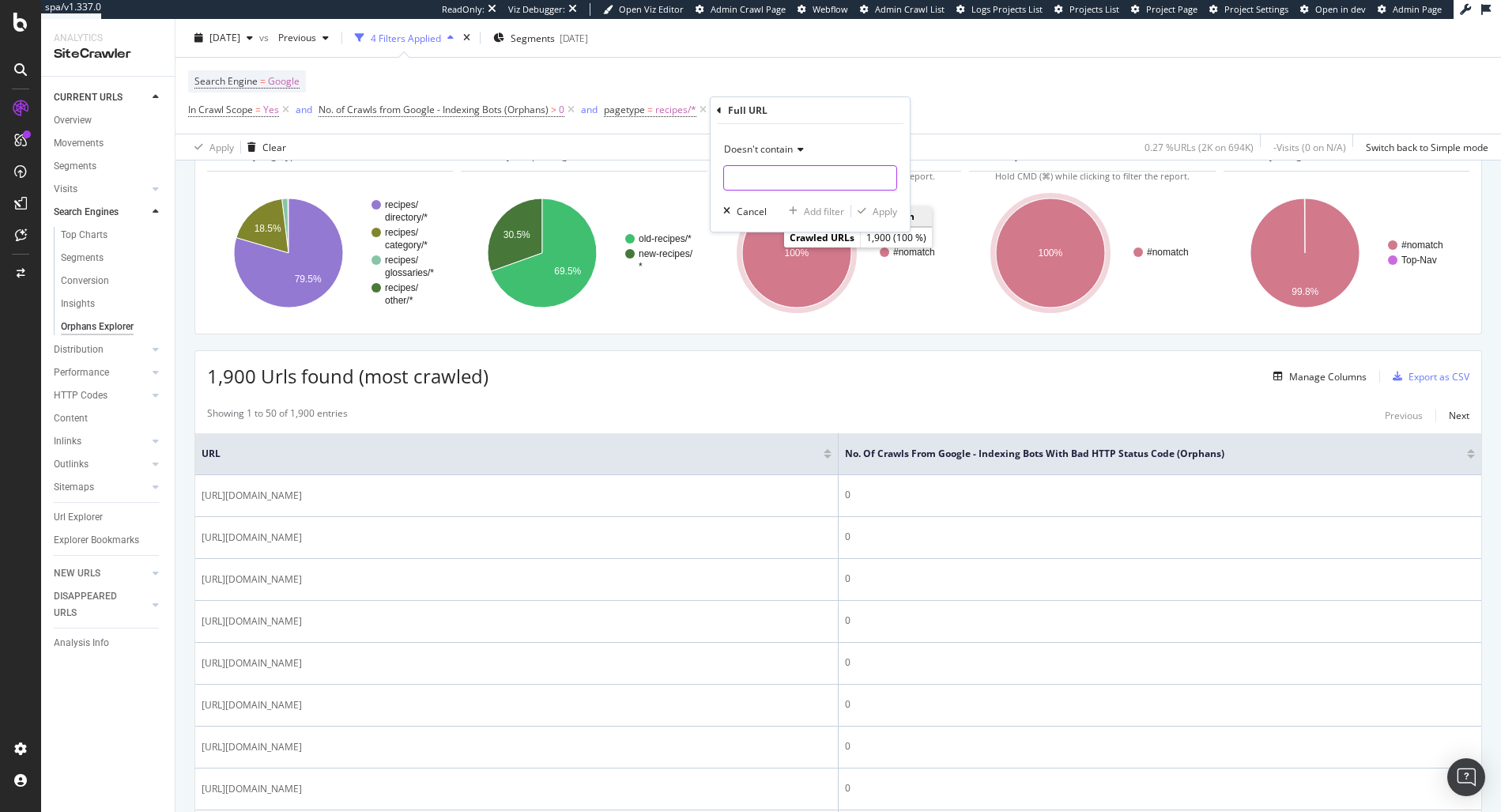
click at [761, 170] on input "text" at bounding box center [810, 178] width 172 height 25
type input "/api/"
click at [886, 207] on div "Apply" at bounding box center [884, 212] width 24 height 13
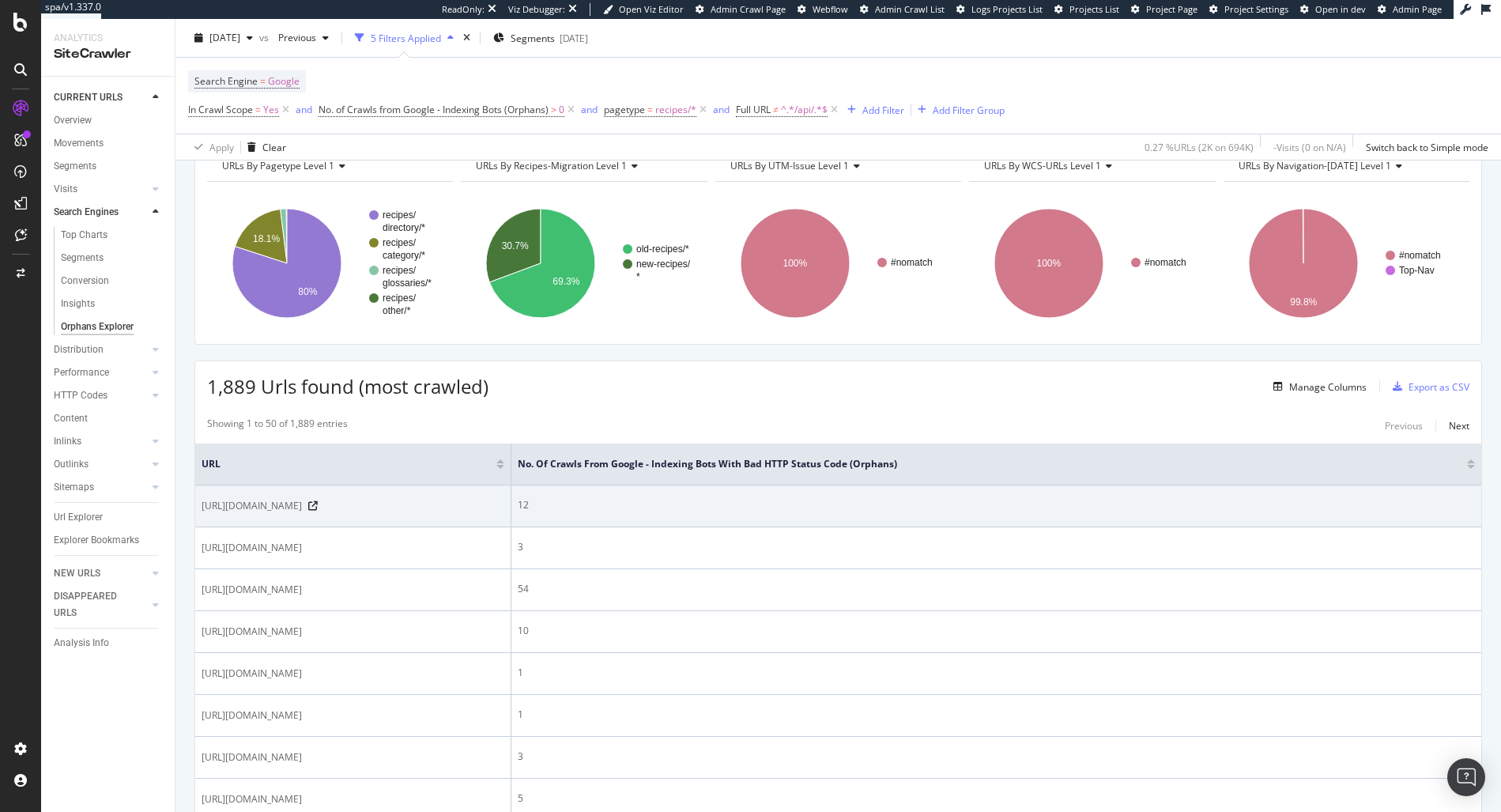
scroll to position [82, 0]
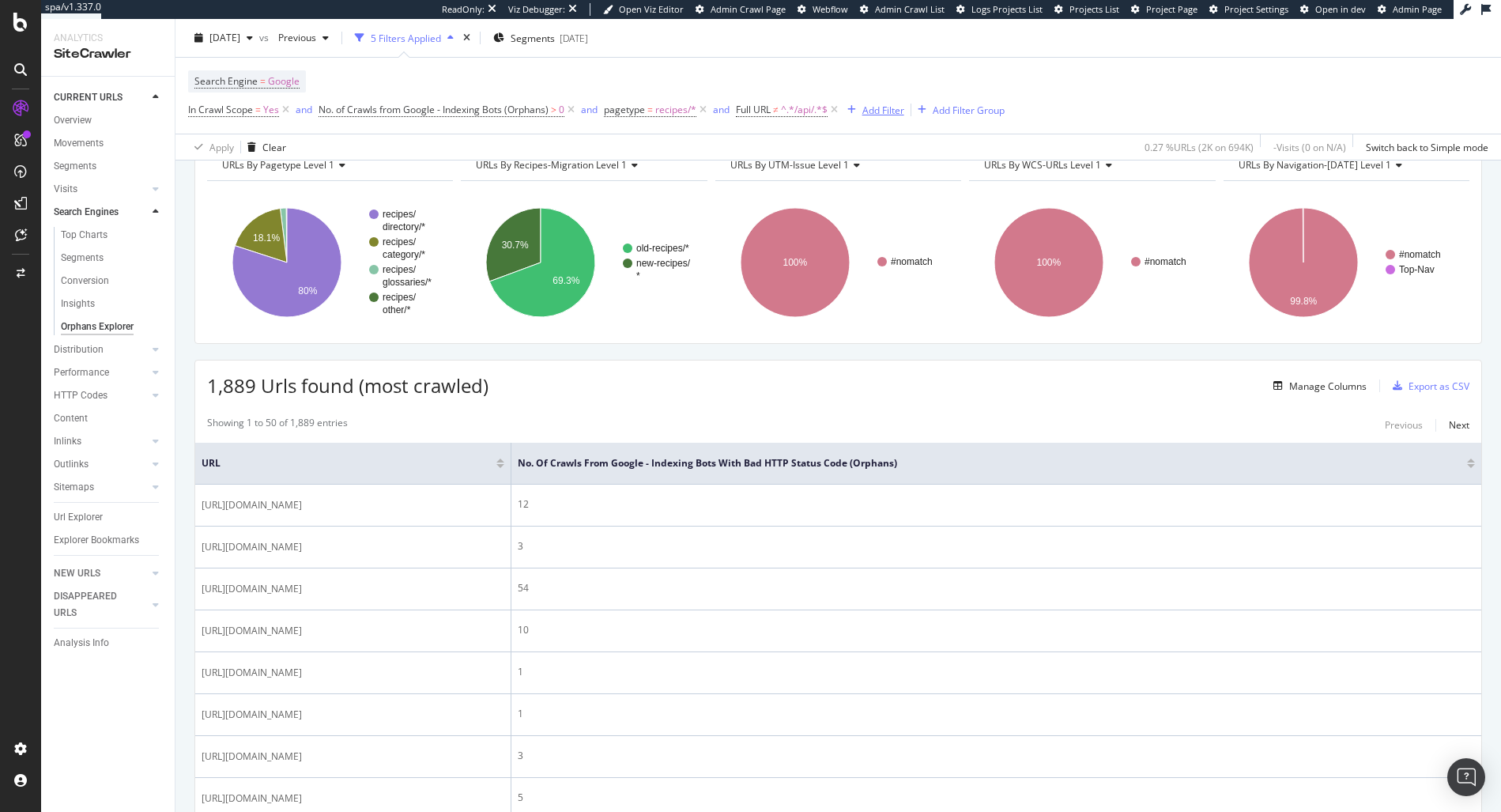
click at [878, 108] on div "Add Filter" at bounding box center [883, 110] width 42 height 13
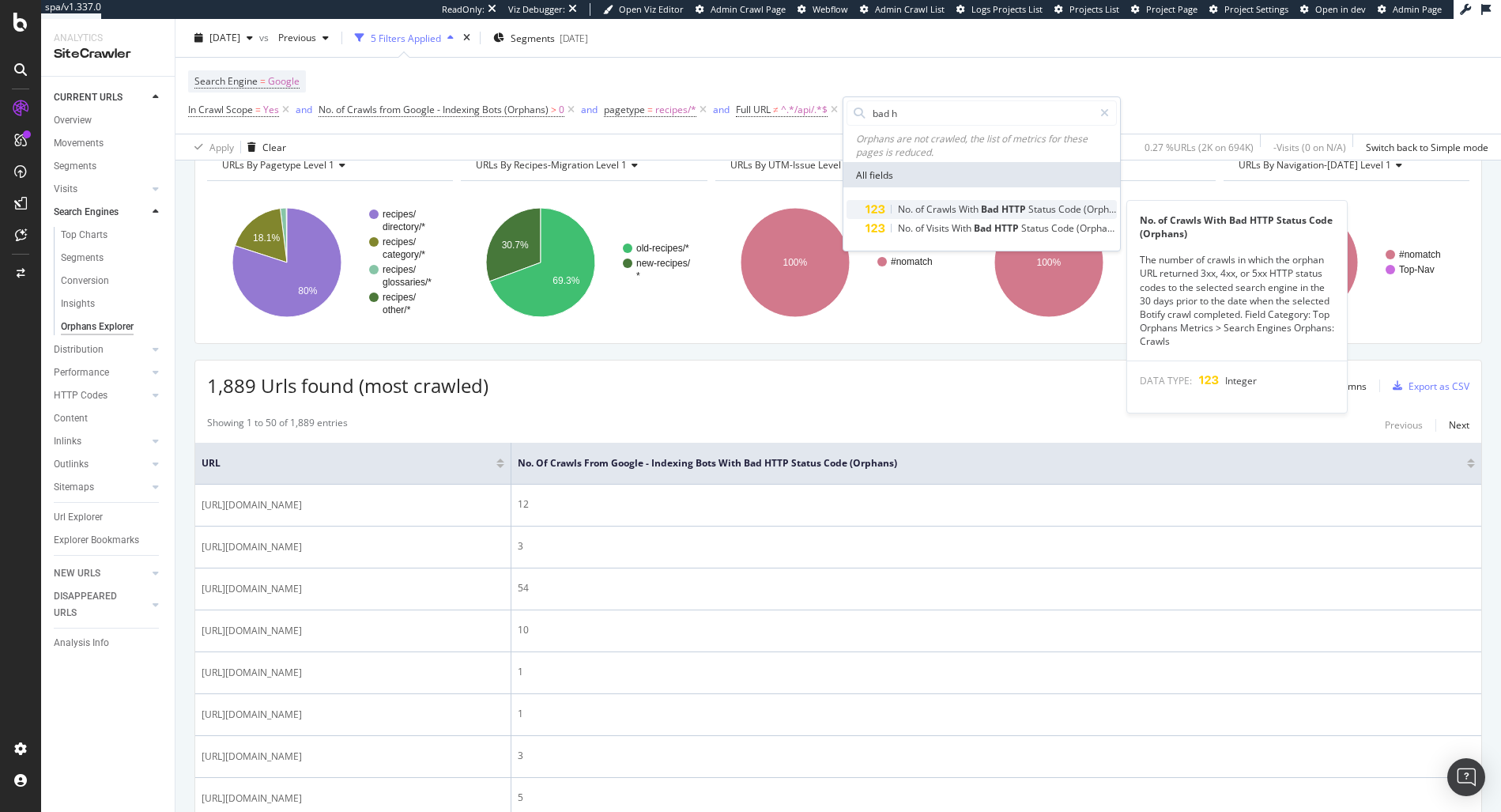
type input "bad h"
click at [1017, 202] on span "HTTP" at bounding box center [1014, 209] width 27 height 13
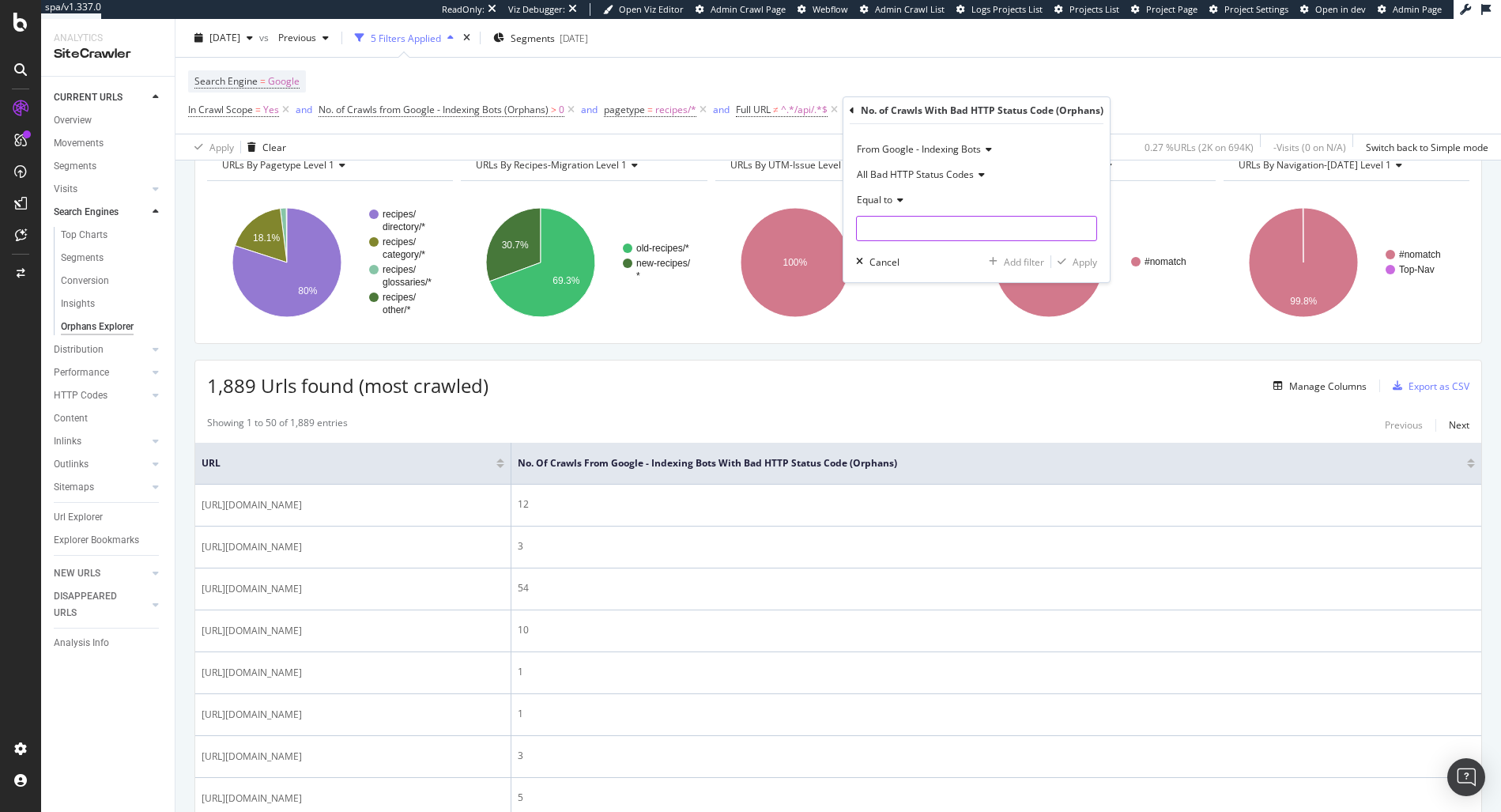
click at [894, 222] on input "number" at bounding box center [976, 228] width 241 height 25
type input "0"
click at [1088, 266] on div "Apply" at bounding box center [1084, 262] width 24 height 13
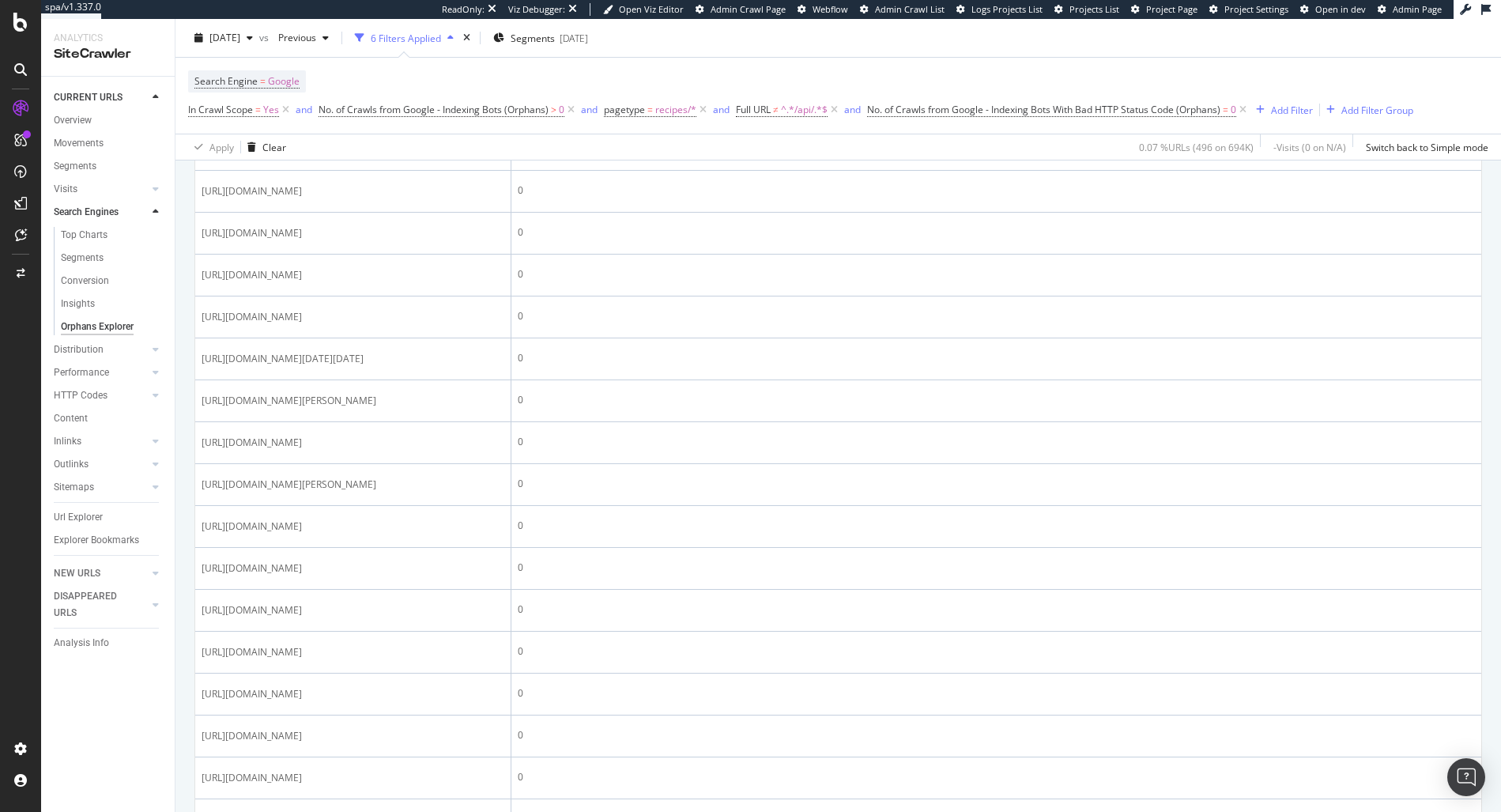
scroll to position [773, 0]
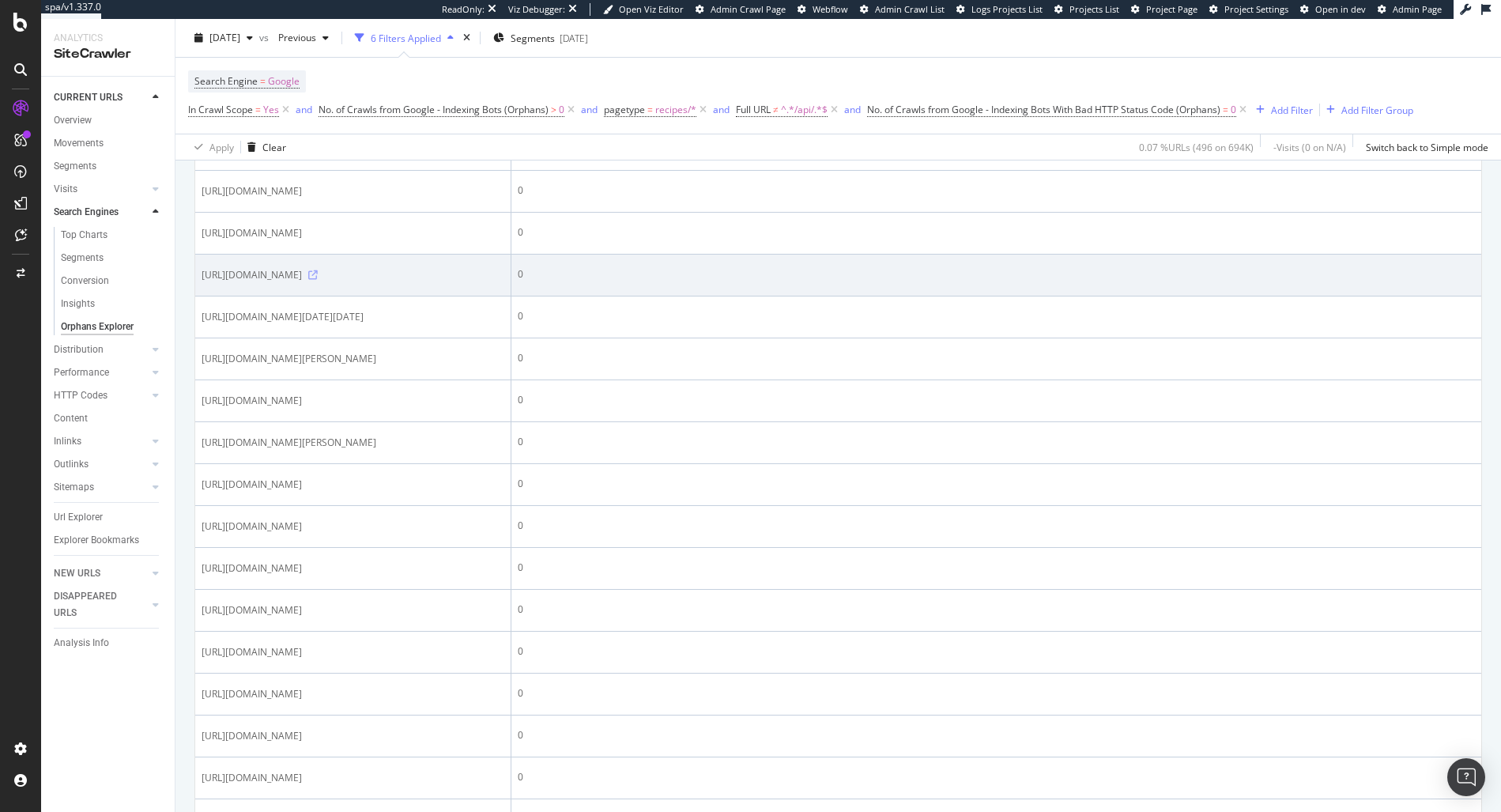
click at [318, 280] on icon at bounding box center [313, 274] width 9 height 9
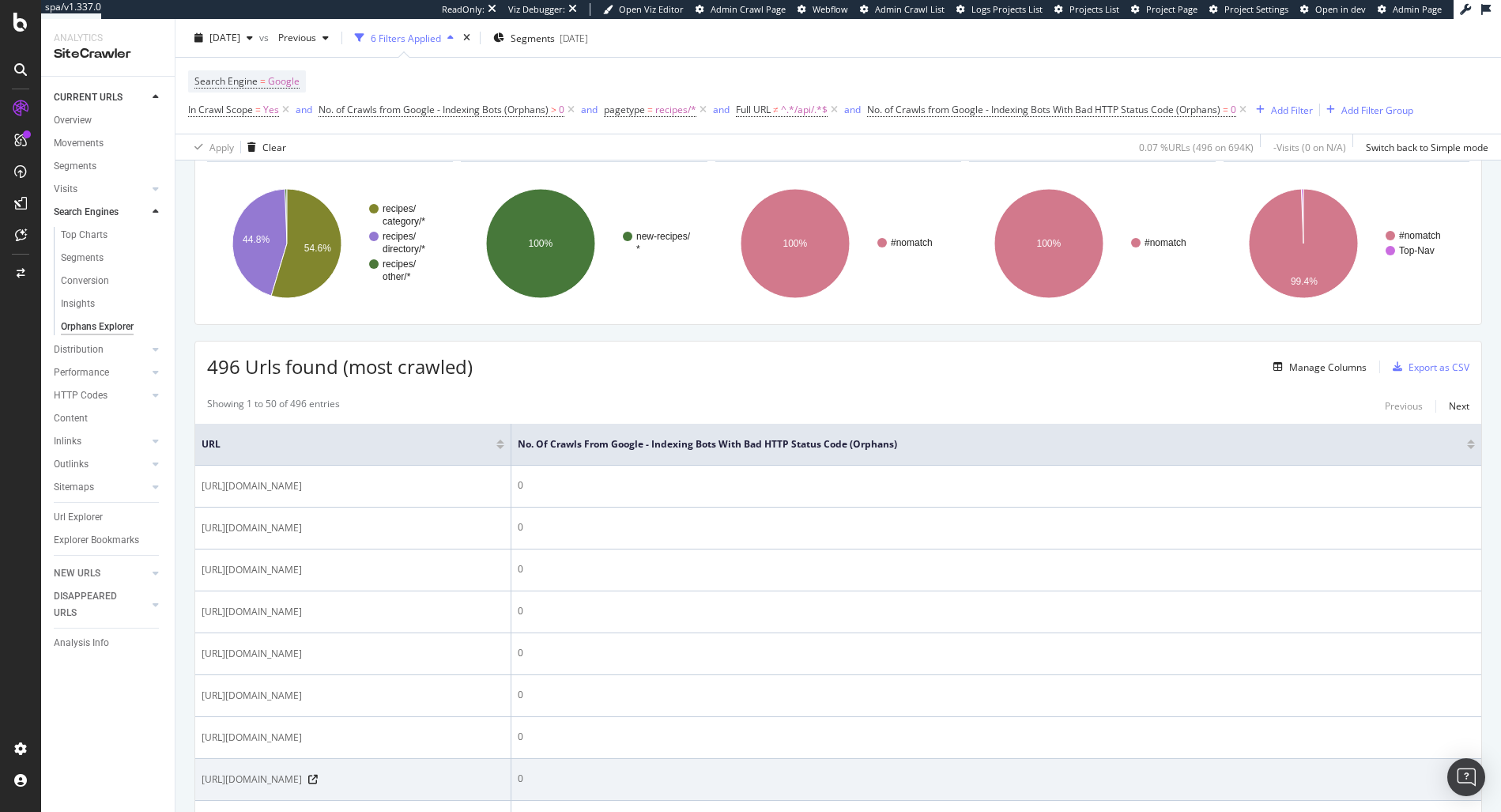
scroll to position [0, 0]
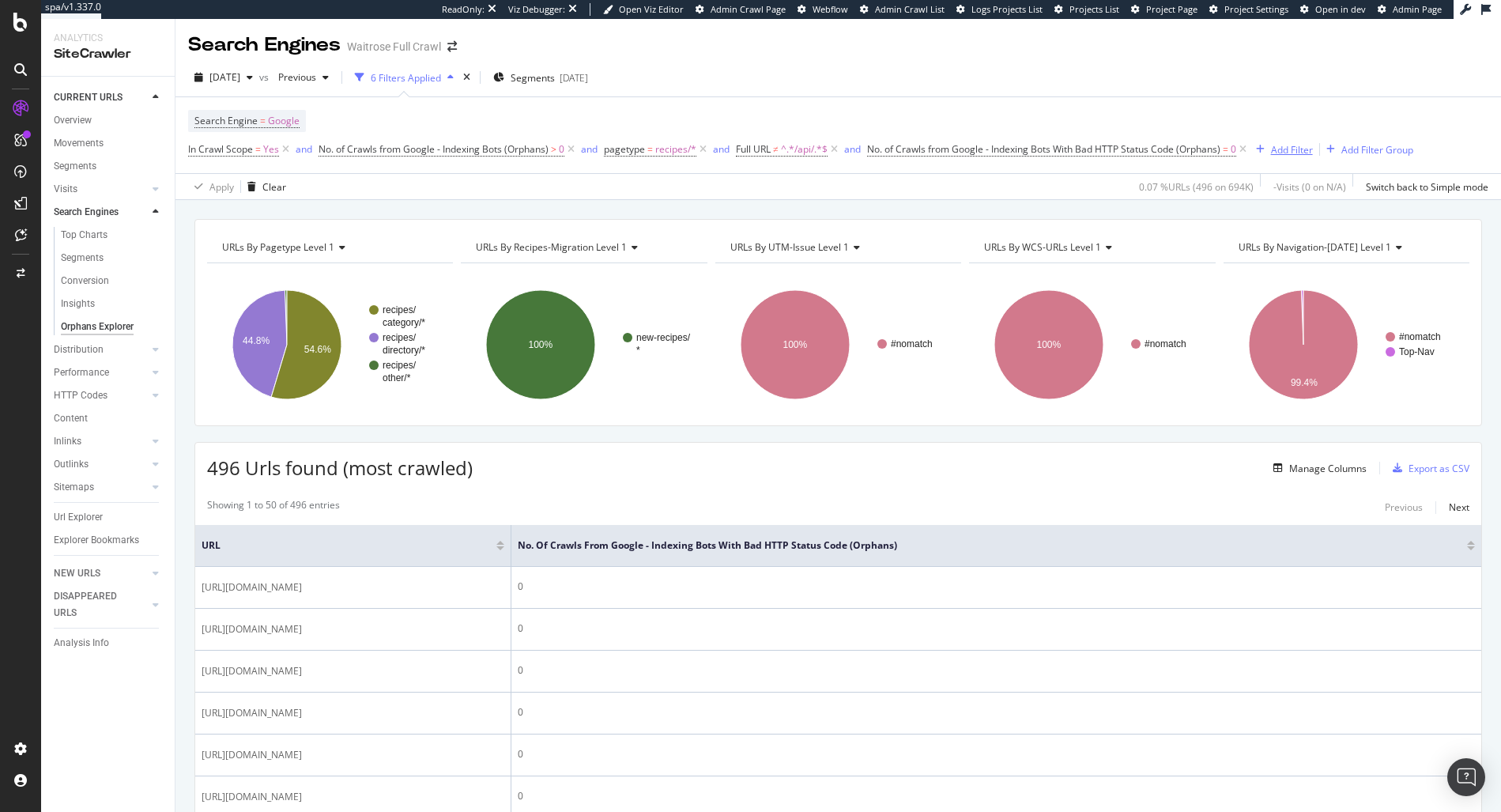
click at [1287, 143] on div "Add Filter" at bounding box center [1292, 150] width 42 height 13
type input "c"
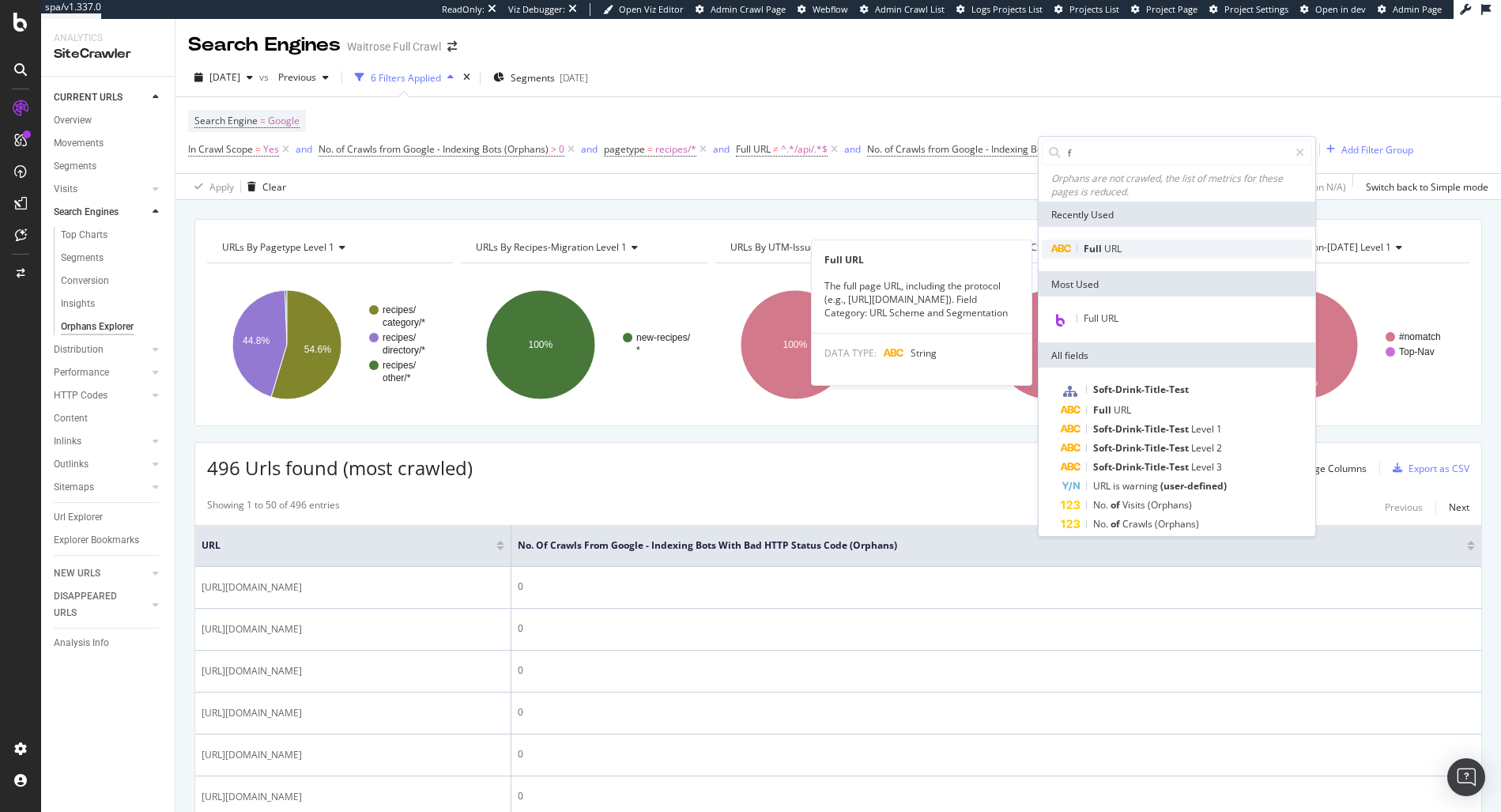
type input "f"
click at [1201, 248] on div "Full URL" at bounding box center [1177, 248] width 270 height 19
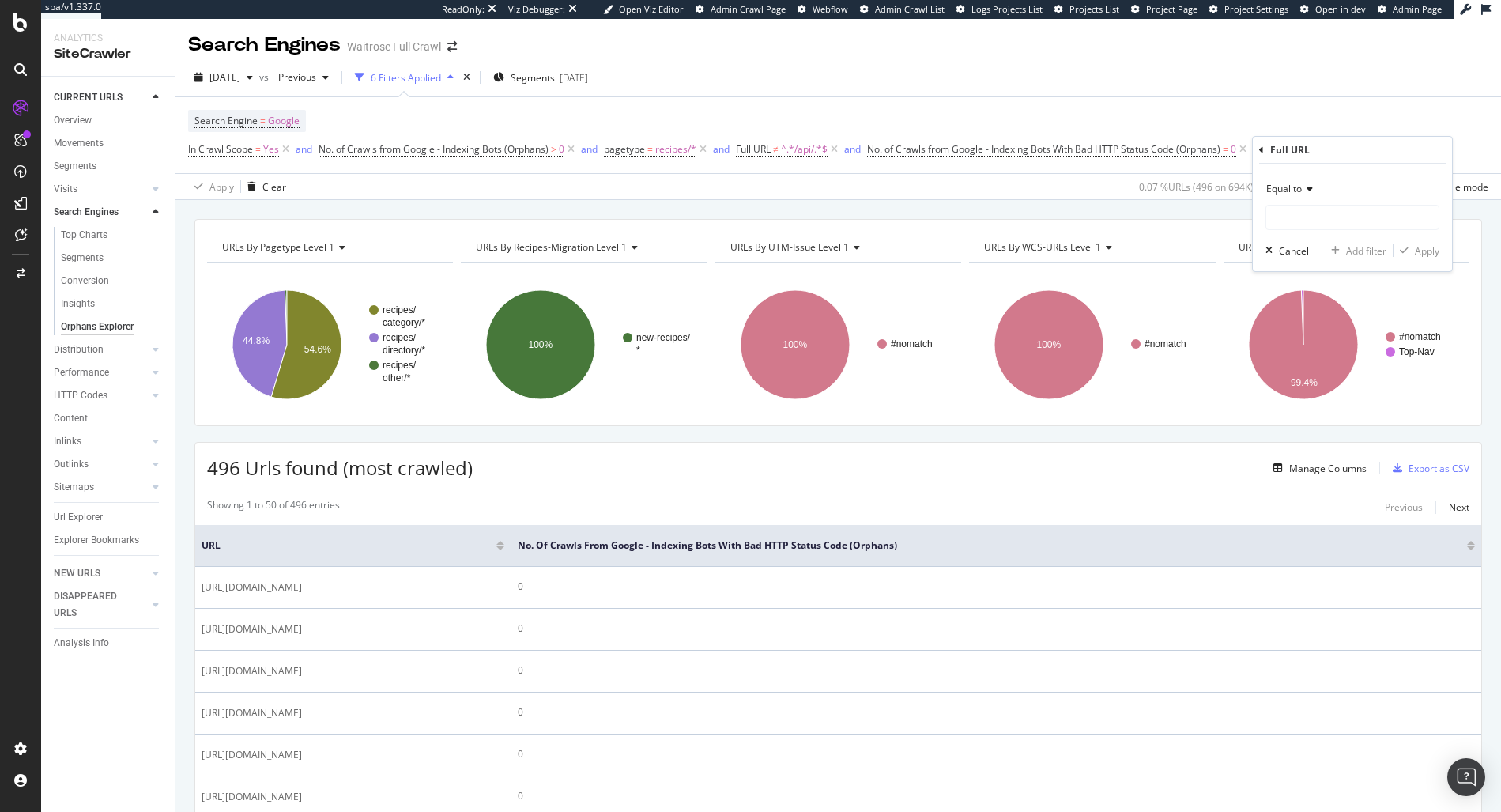
click at [1284, 190] on span "Equal to" at bounding box center [1284, 188] width 36 height 13
click at [1290, 195] on div "Equal to" at bounding box center [1352, 189] width 174 height 25
click at [1281, 188] on span "Equal to" at bounding box center [1284, 188] width 36 height 13
click at [1289, 188] on span "Equal to" at bounding box center [1284, 188] width 36 height 13
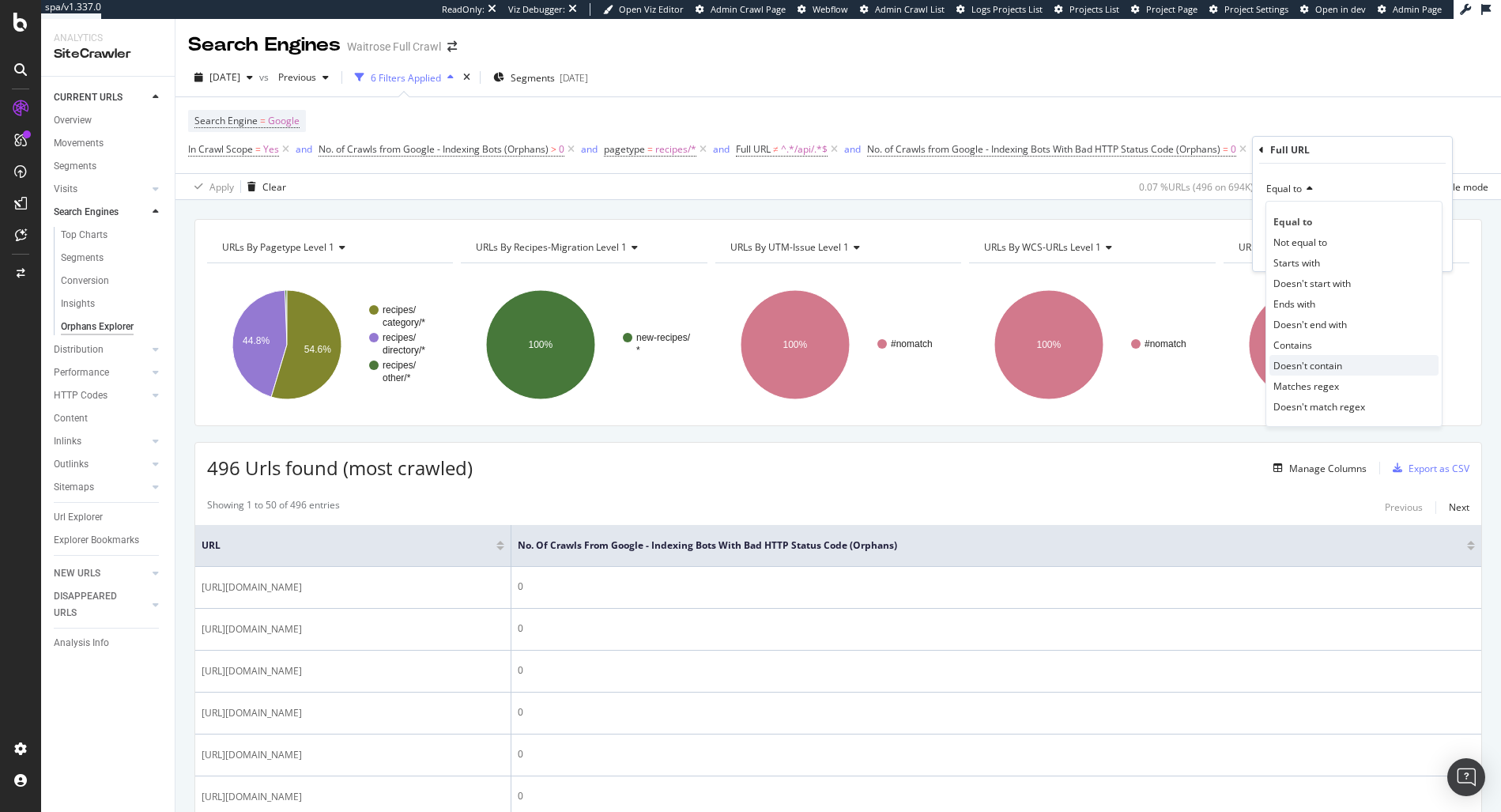
click at [1328, 360] on span "Doesn't contain" at bounding box center [1307, 365] width 69 height 13
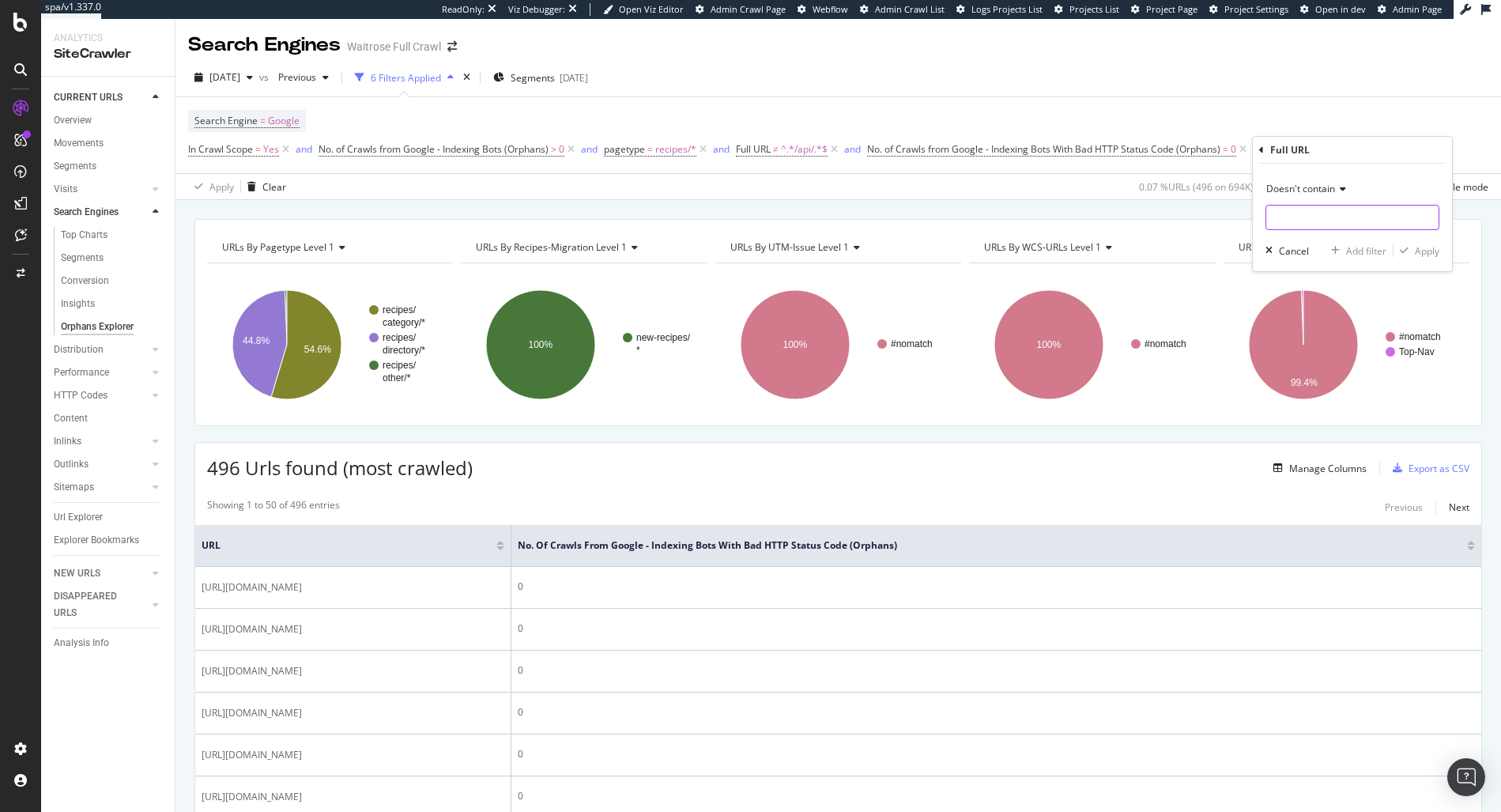
click at [1313, 221] on input "text" at bounding box center [1352, 217] width 172 height 25
type input "?"
click at [1437, 238] on div "Doesn't contain ? Cancel Add filter Apply" at bounding box center [1352, 217] width 199 height 108
click at [1431, 254] on div "Apply" at bounding box center [1427, 251] width 24 height 13
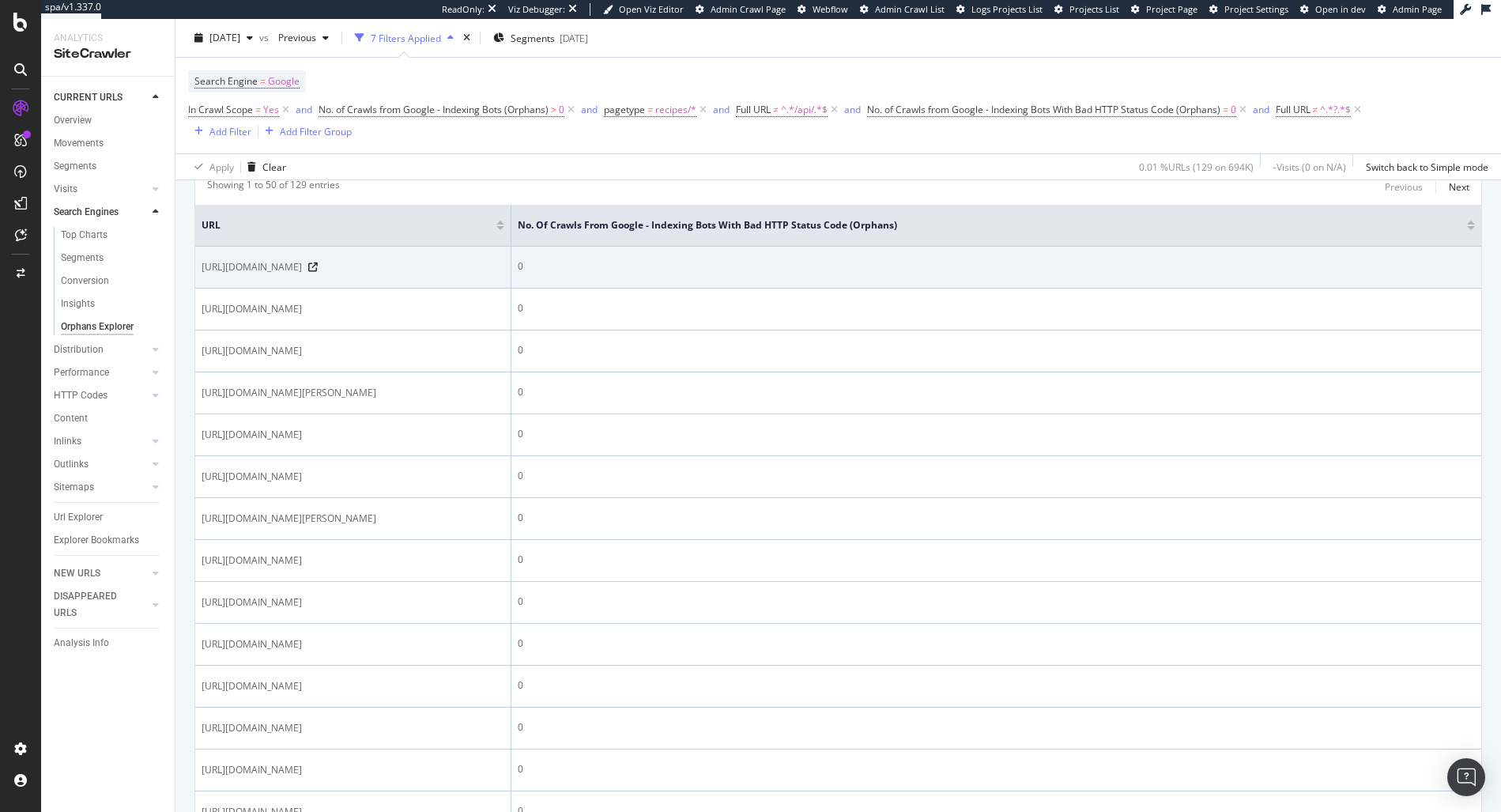
scroll to position [323, 0]
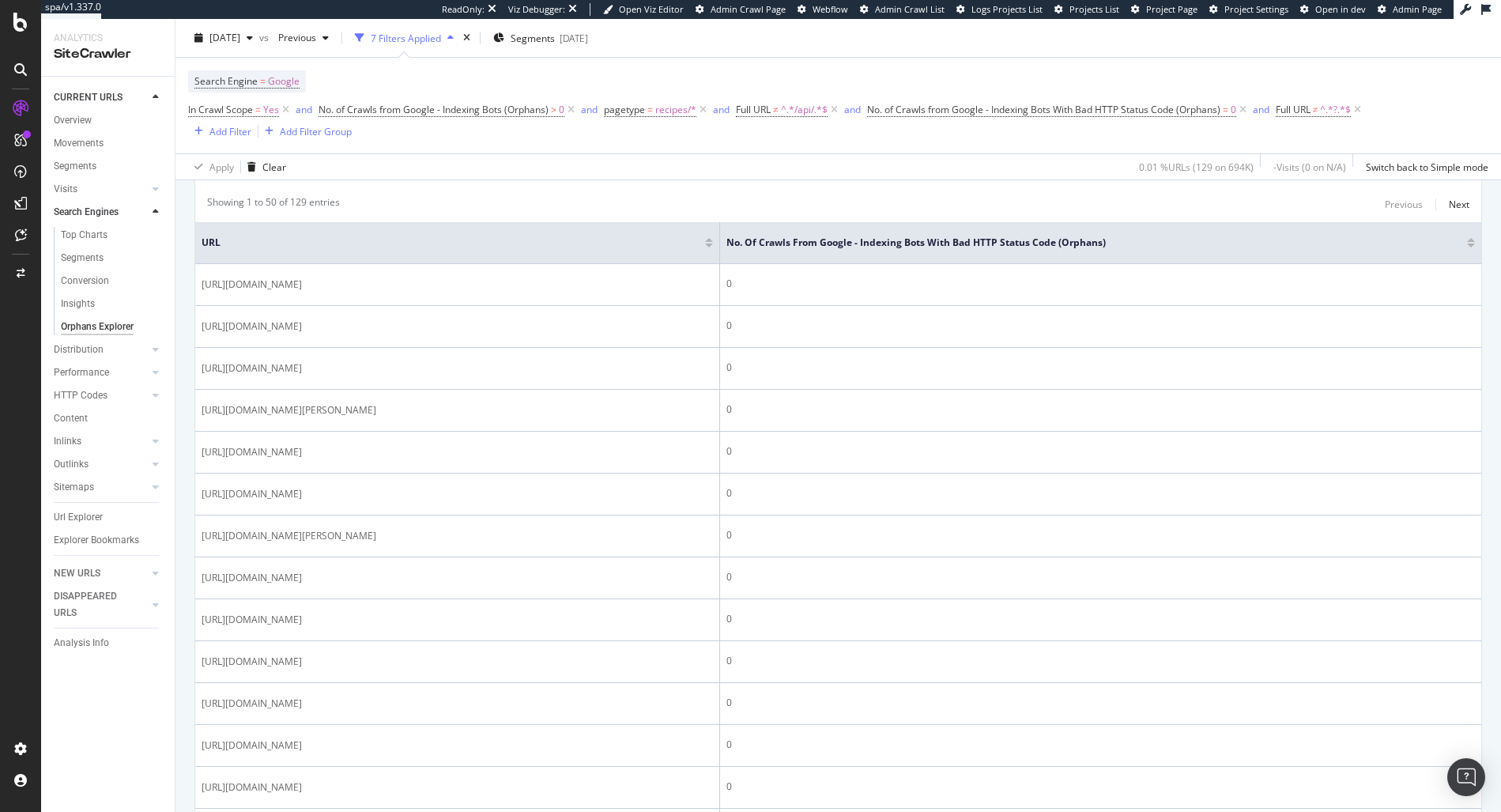
drag, startPoint x: 512, startPoint y: 253, endPoint x: 794, endPoint y: 257, distance: 282.0
click at [756, 253] on tr "URL No. of Crawls from Google - Indexing Bots With Bad HTTP Status Code (Orphan…" at bounding box center [838, 243] width 1286 height 42
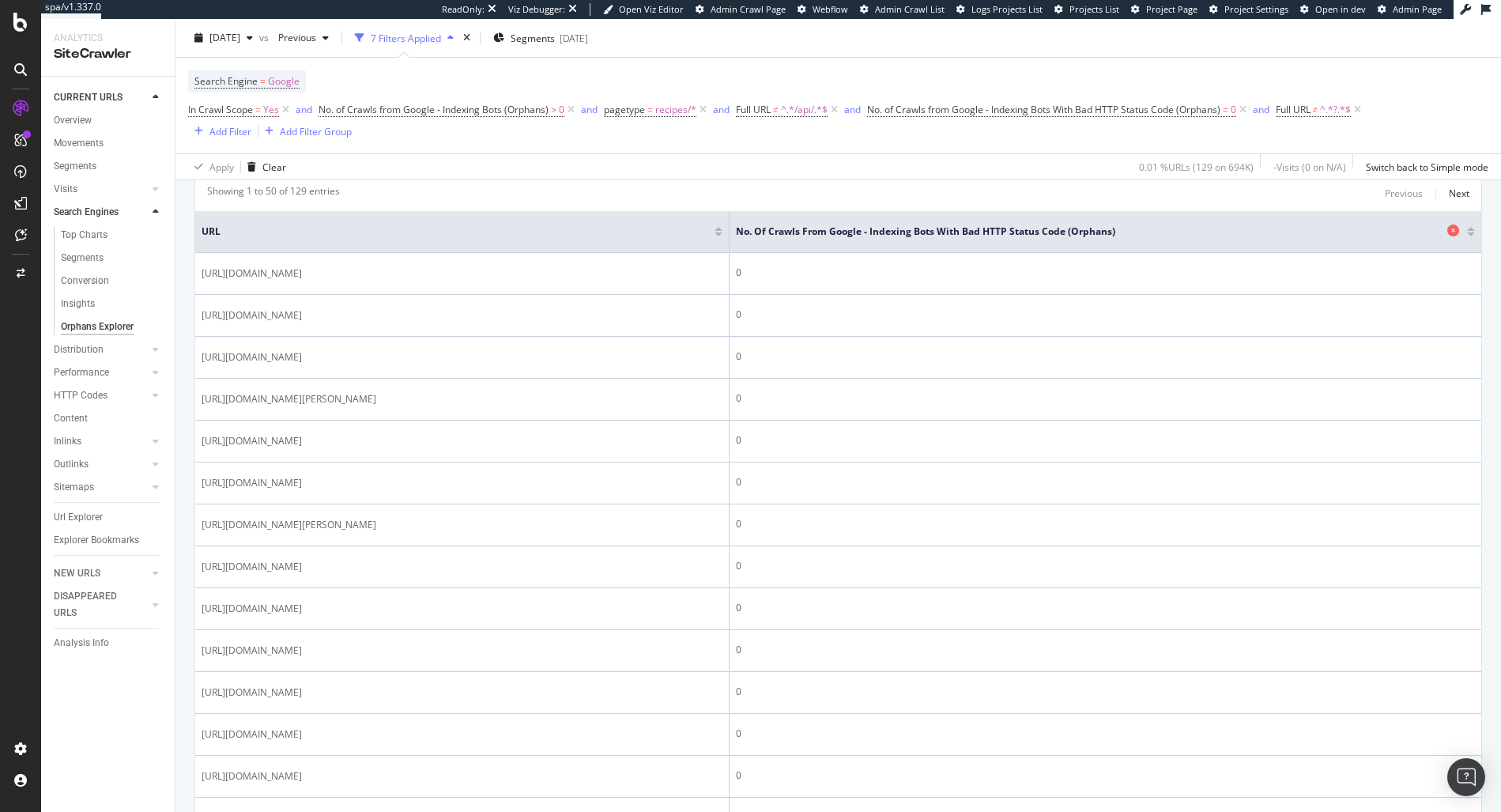
scroll to position [316, 0]
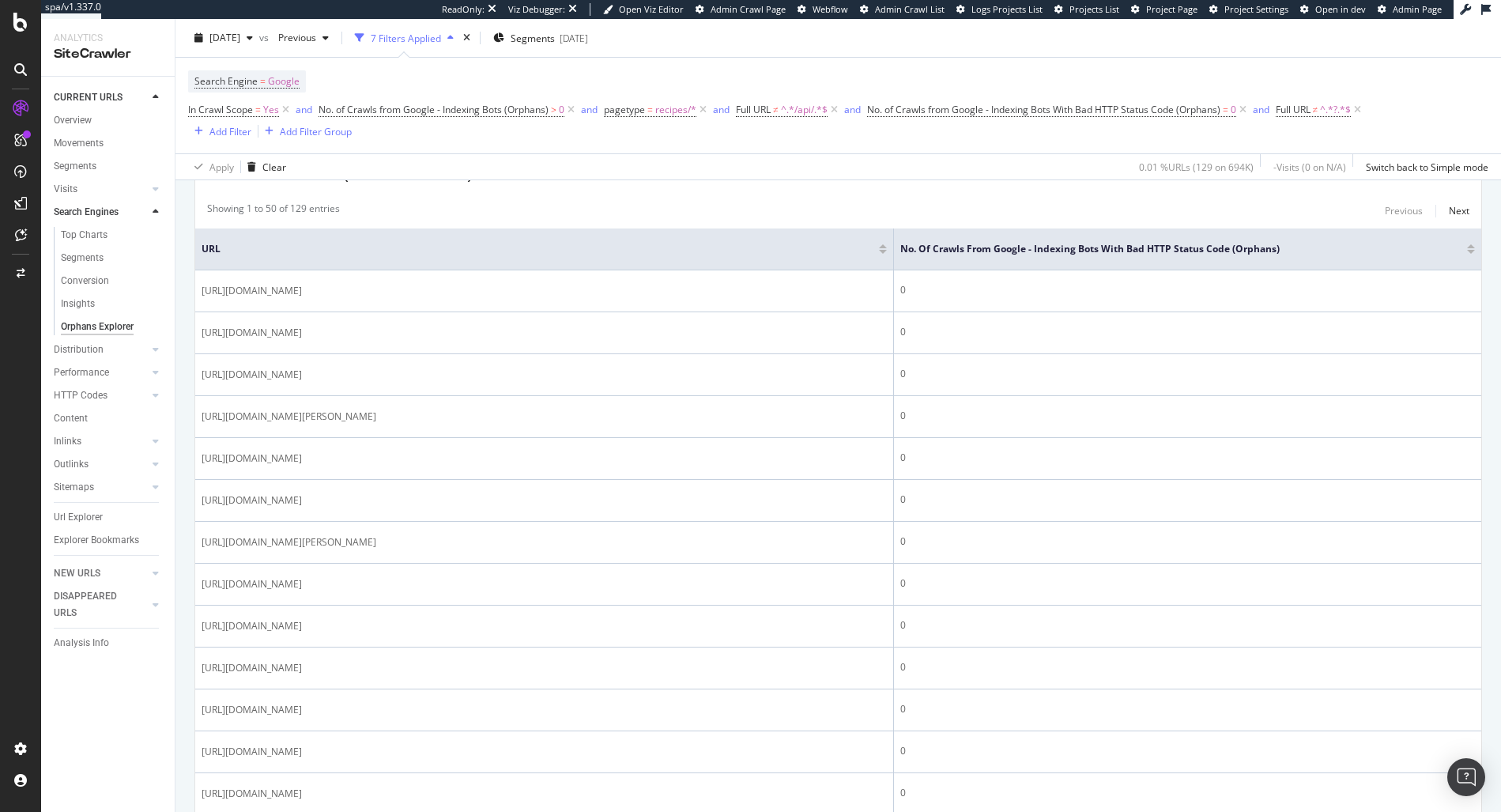
drag, startPoint x: 727, startPoint y: 240, endPoint x: 895, endPoint y: 237, distance: 168.0
click at [895, 237] on span at bounding box center [891, 248] width 9 height 41
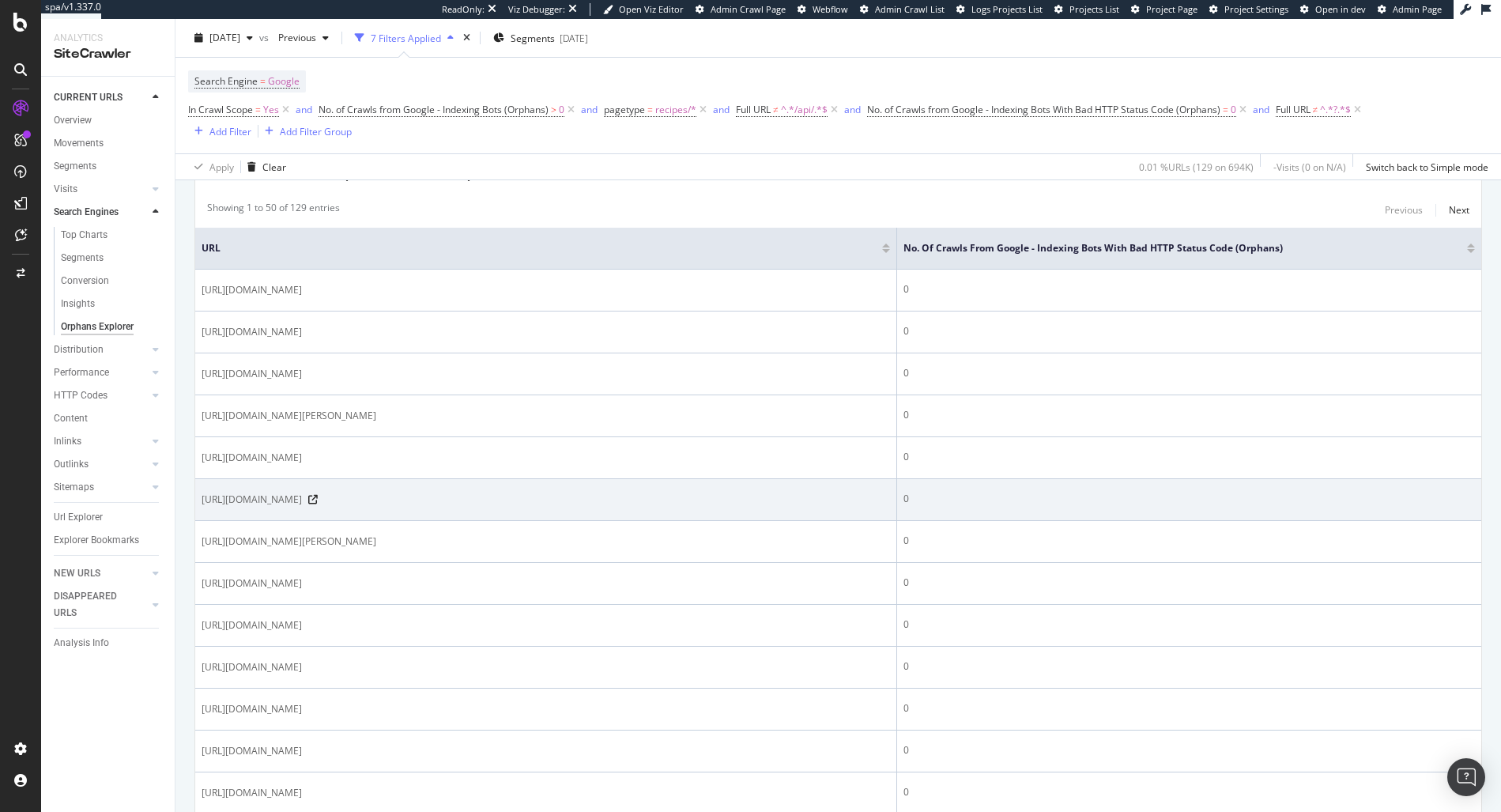
scroll to position [323, 0]
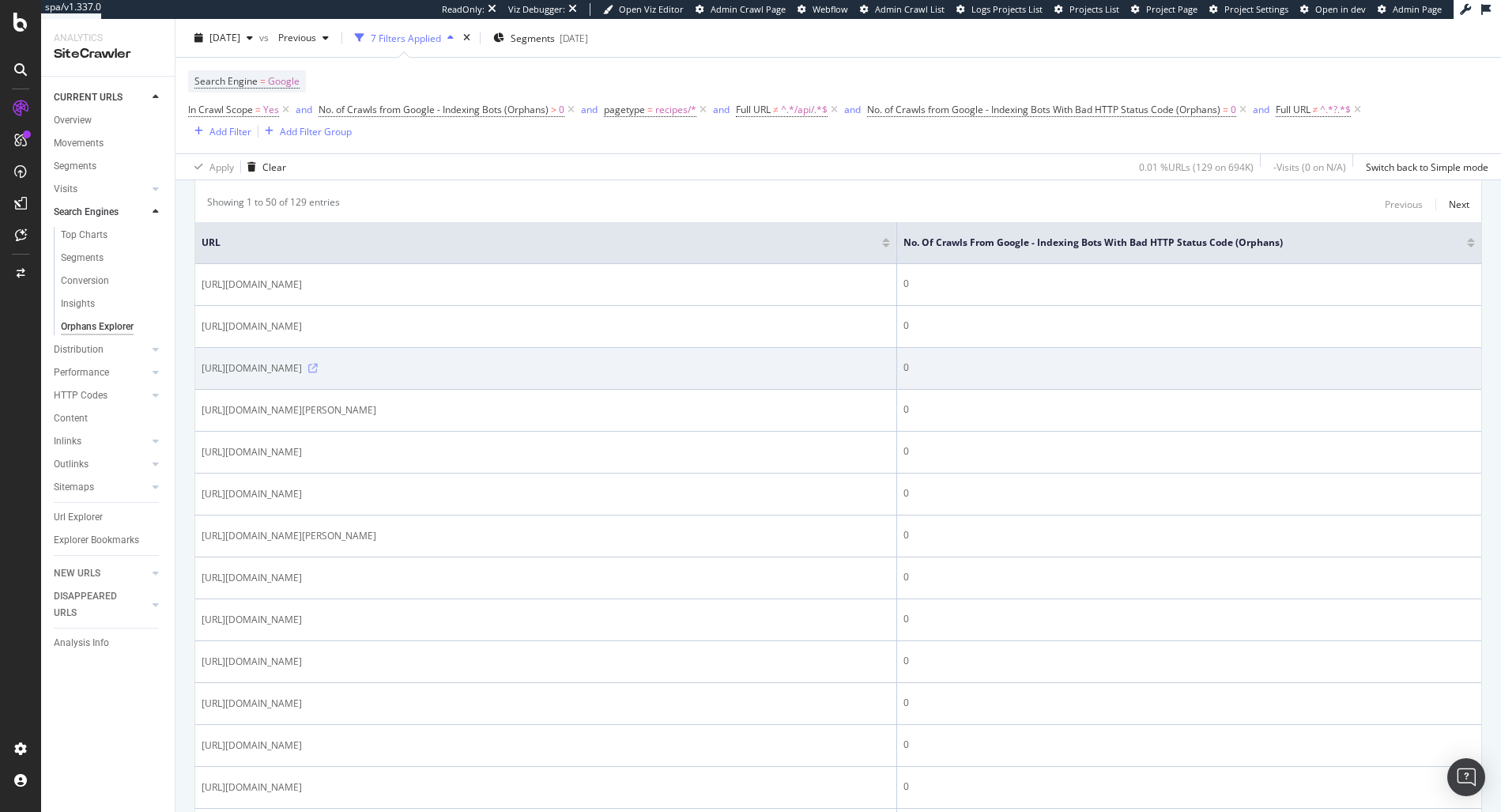
click at [318, 366] on icon at bounding box center [313, 368] width 9 height 9
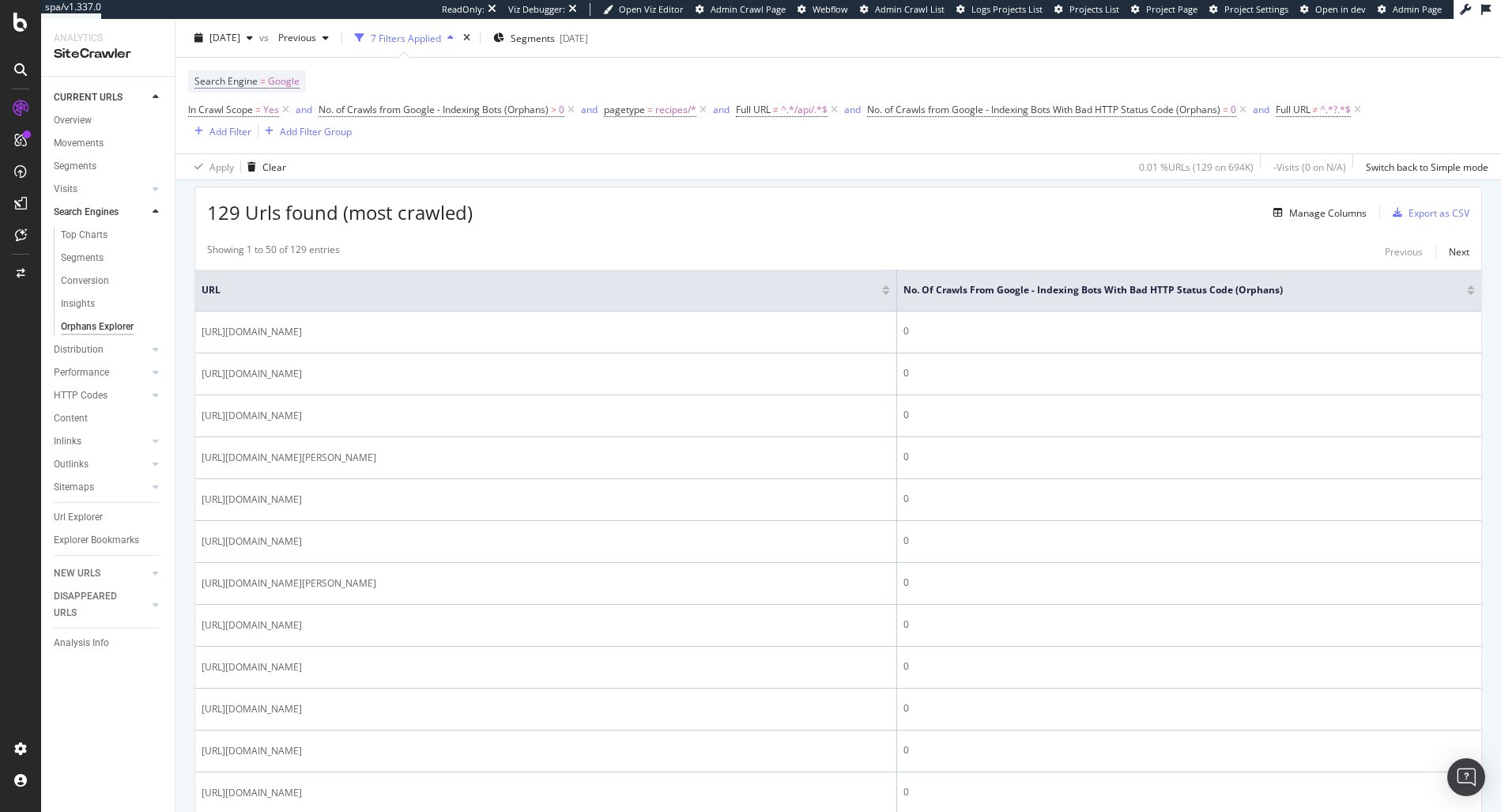
scroll to position [271, 0]
click at [1325, 215] on div "Manage Columns" at bounding box center [1327, 217] width 78 height 13
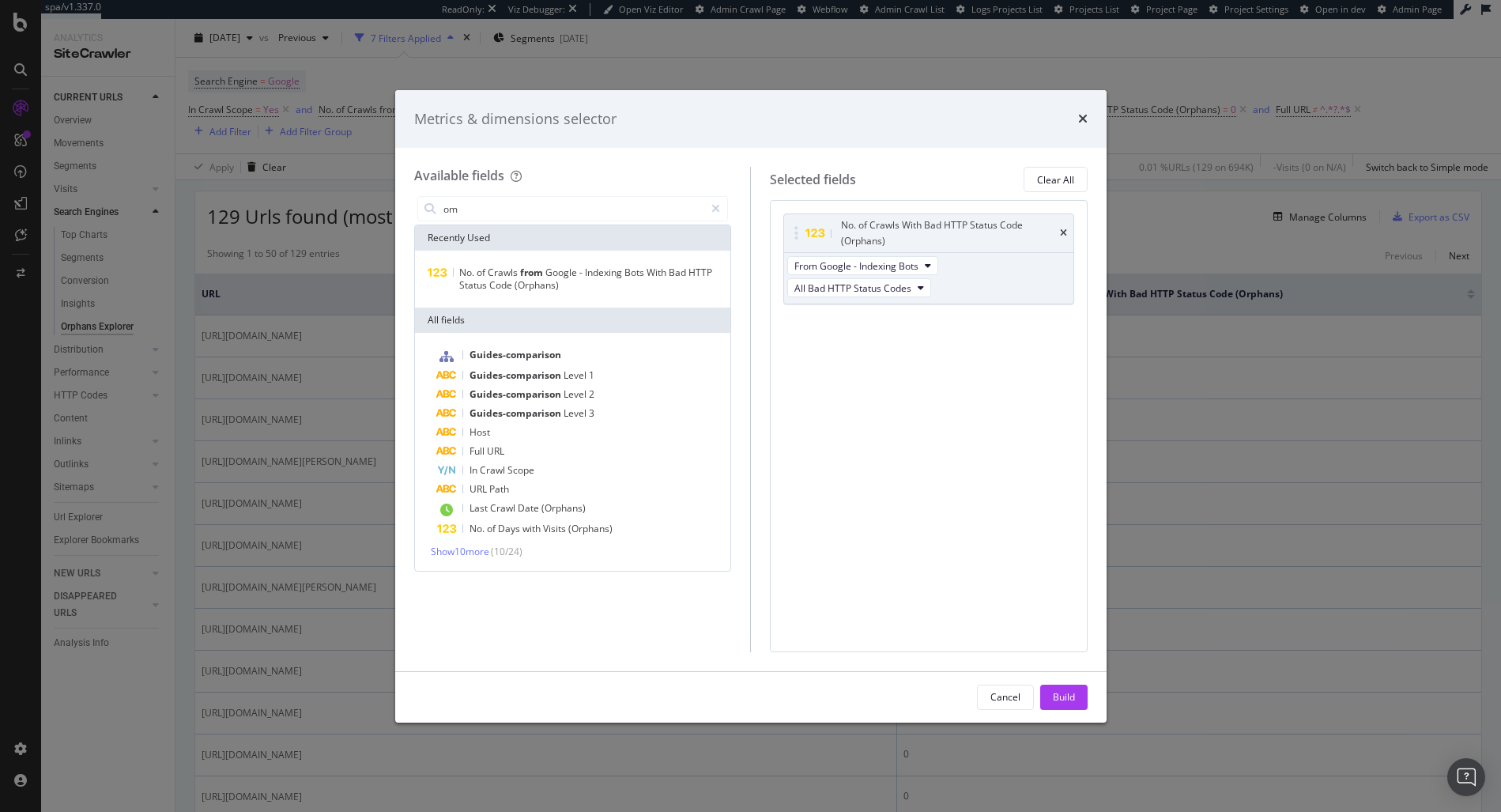
type input "o"
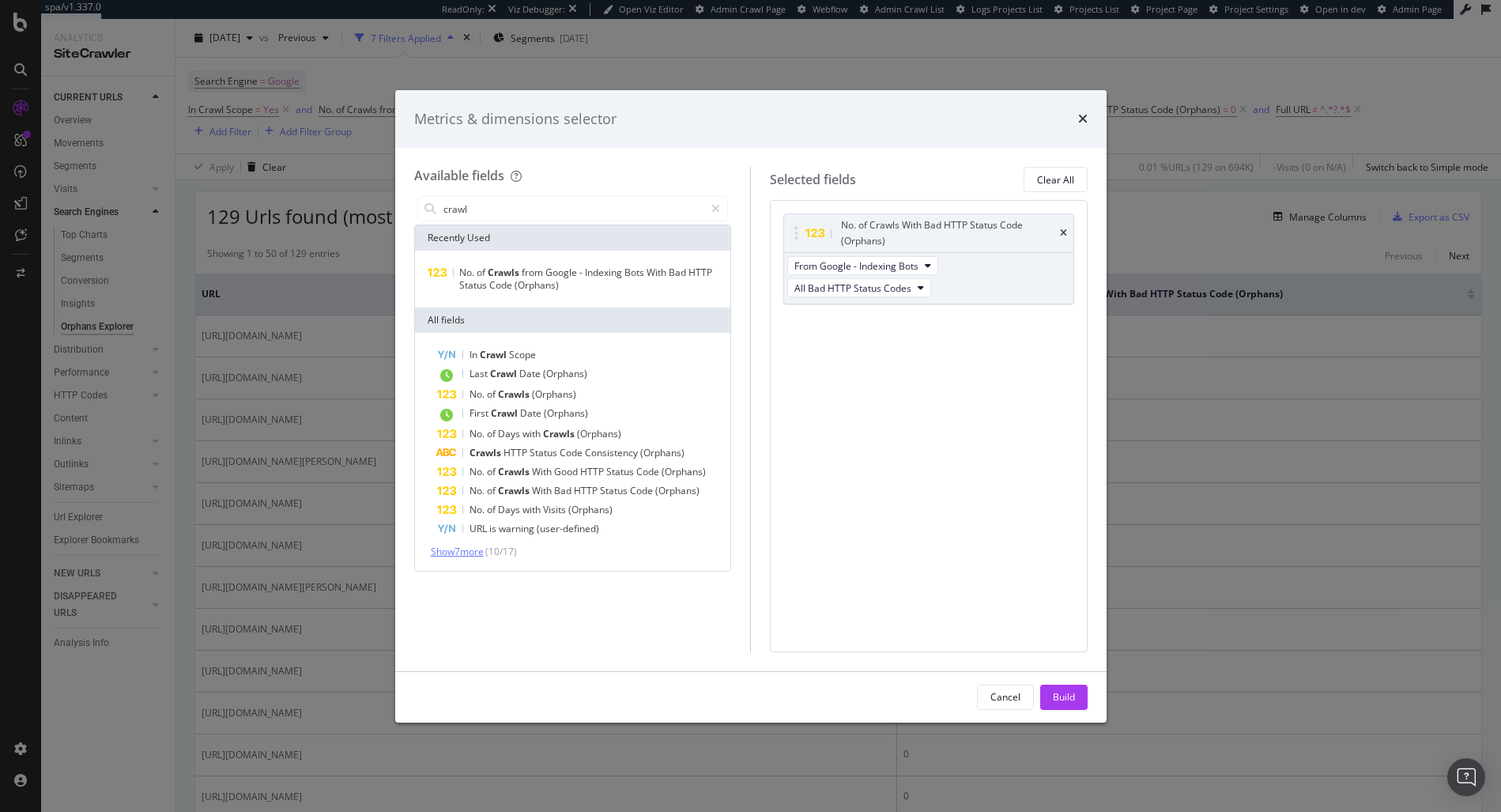
type input "crawl"
click at [482, 553] on span "Show 7 more" at bounding box center [457, 551] width 53 height 13
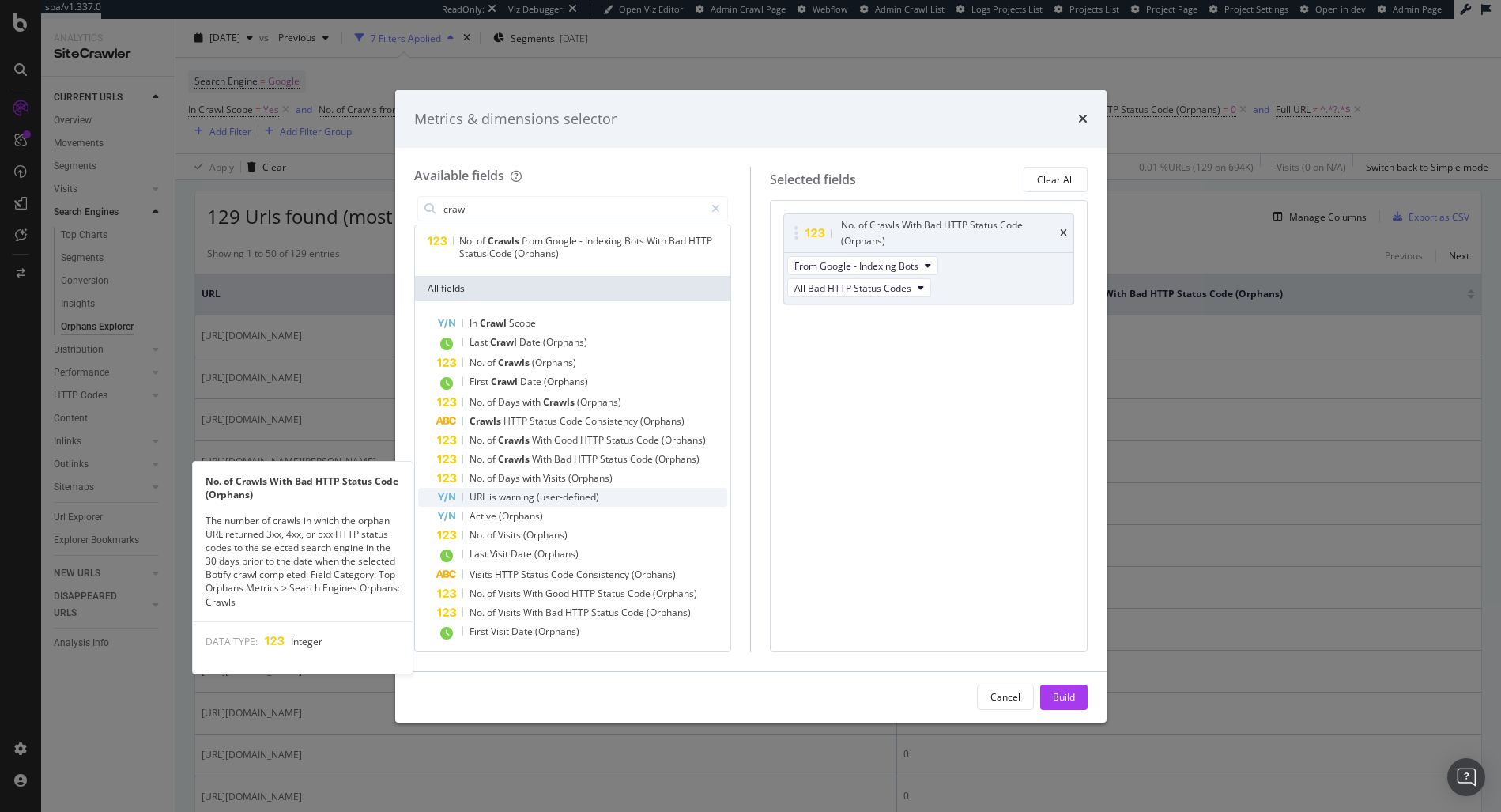
scroll to position [36, 0]
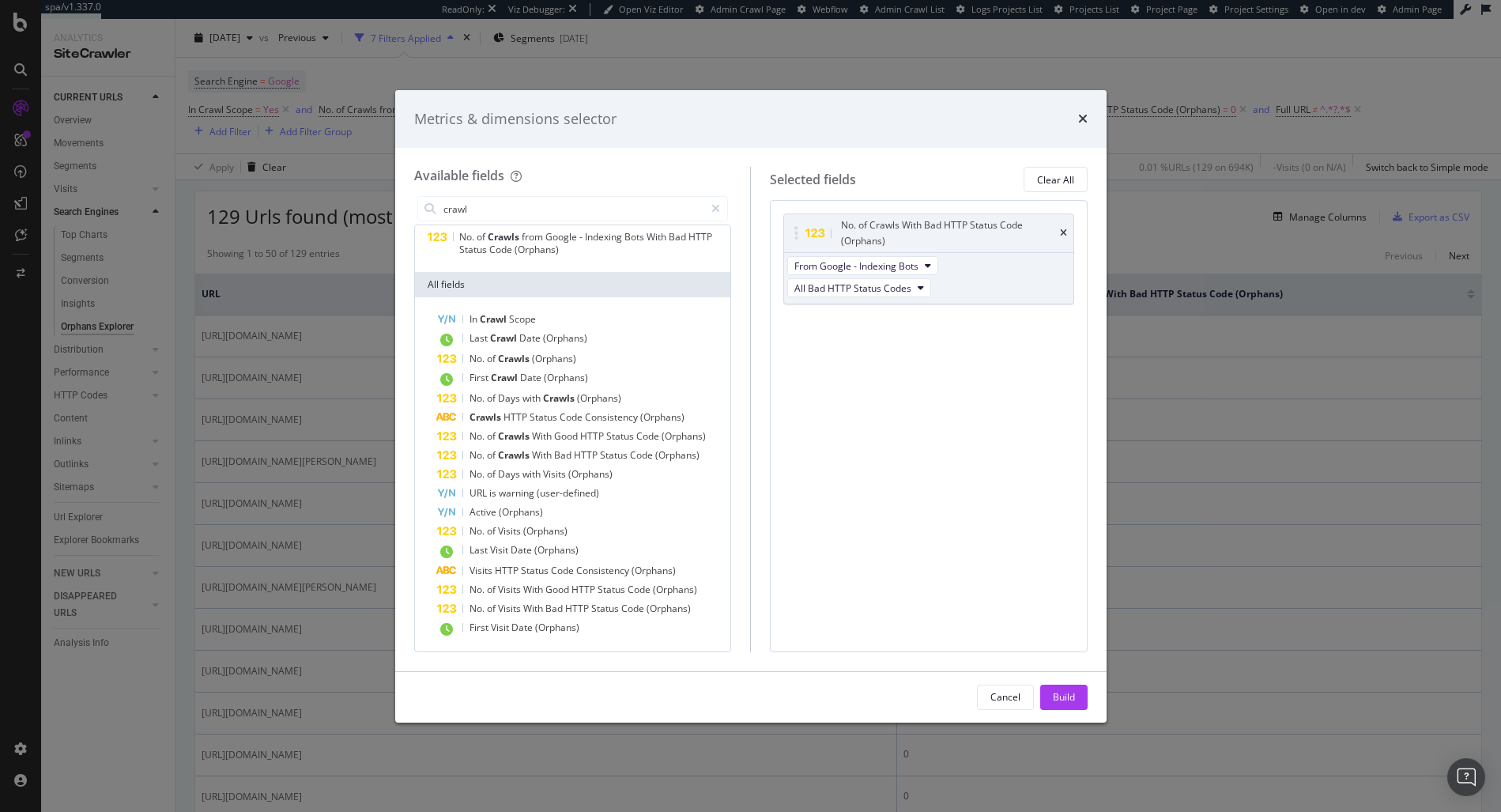
click at [1141, 250] on div "Metrics & dimensions selector Available fields crawl Recently Used No. of Crawl…" at bounding box center [750, 406] width 1501 height 812
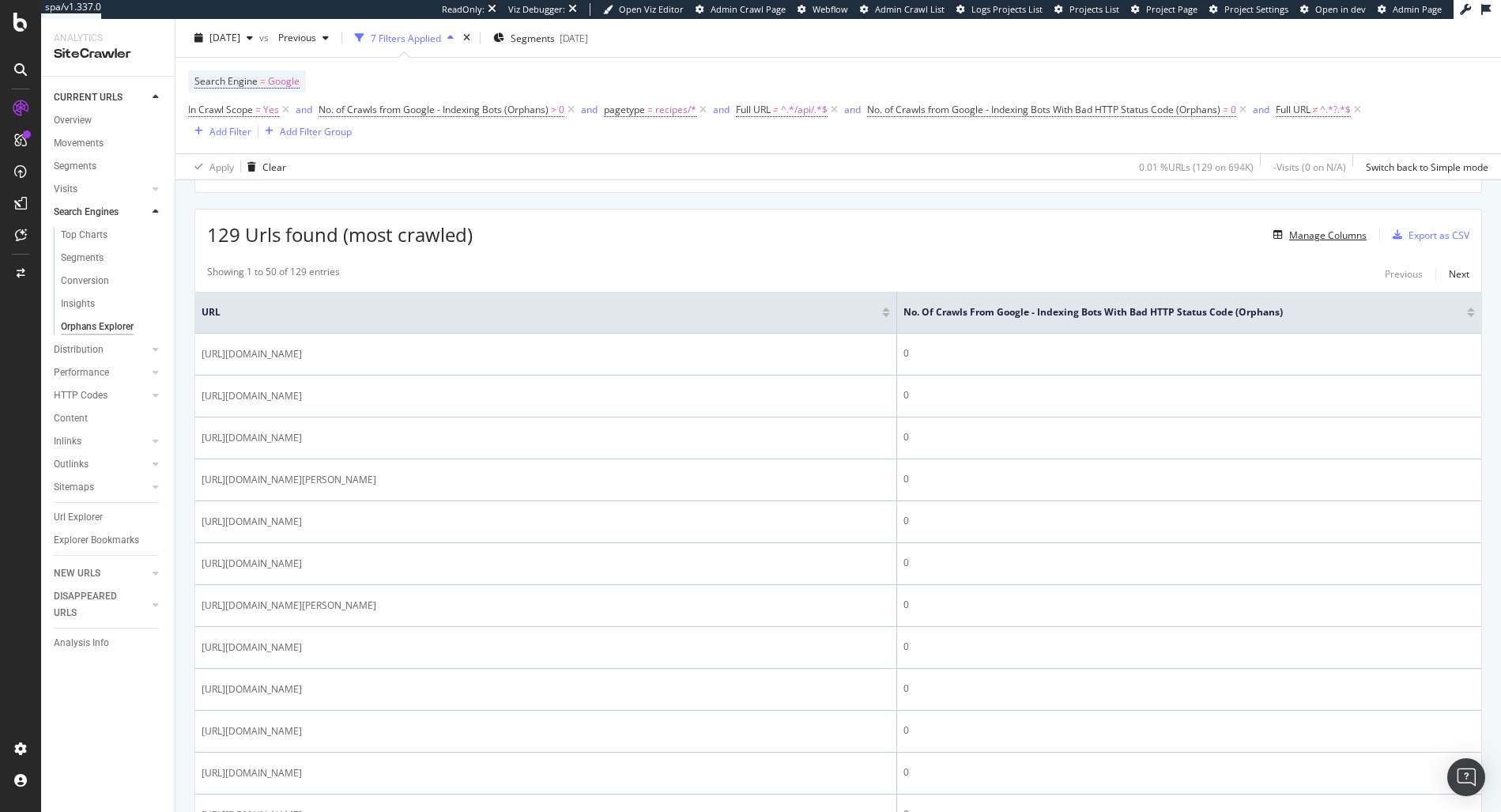
scroll to position [253, 0]
click at [1458, 79] on div "Search Engine = Google In Crawl Scope = Yes and No. of Crawls from Google - Ind…" at bounding box center [838, 105] width 1300 height 70
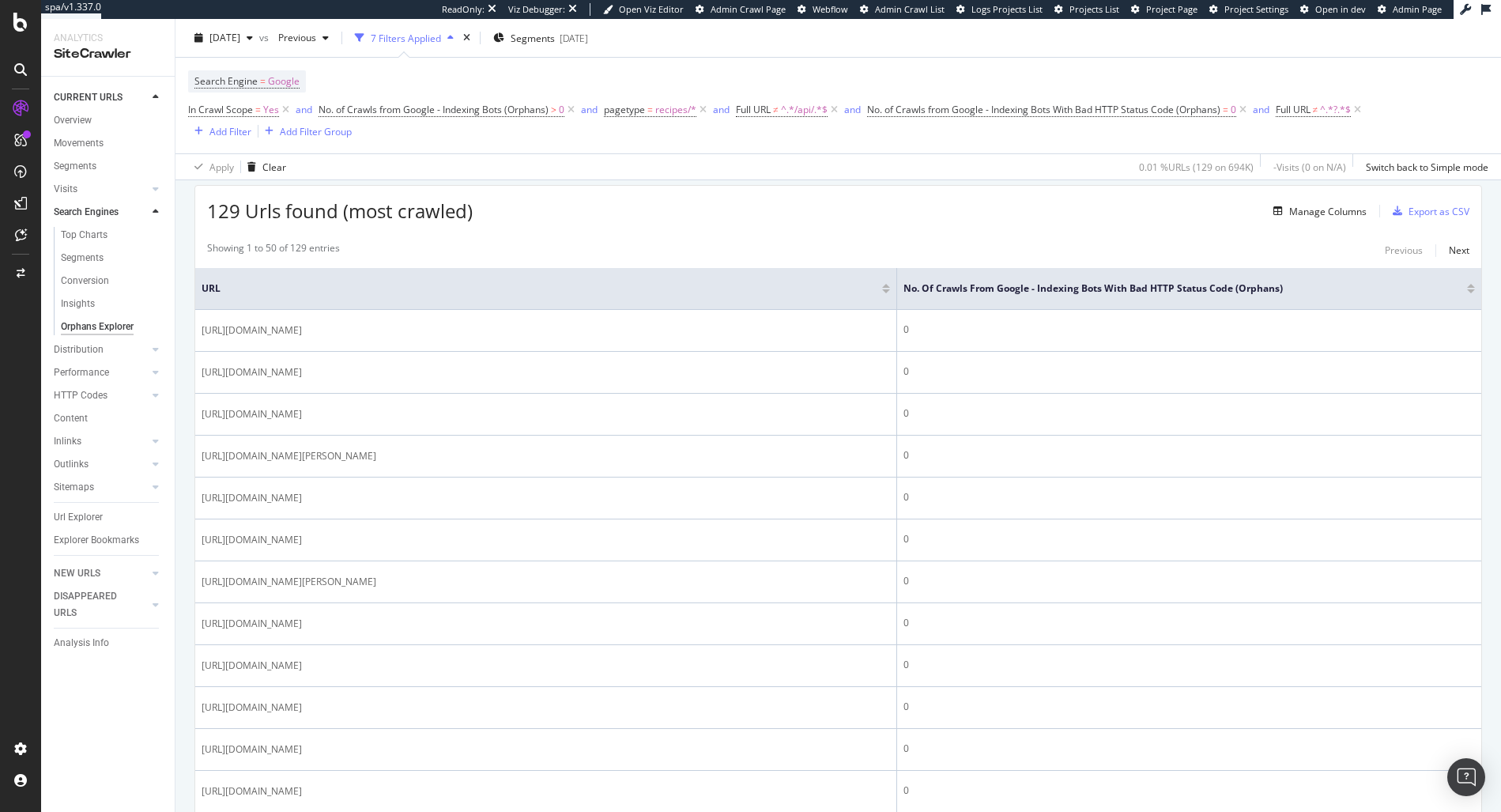
scroll to position [271, 0]
